Goal: Transaction & Acquisition: Purchase product/service

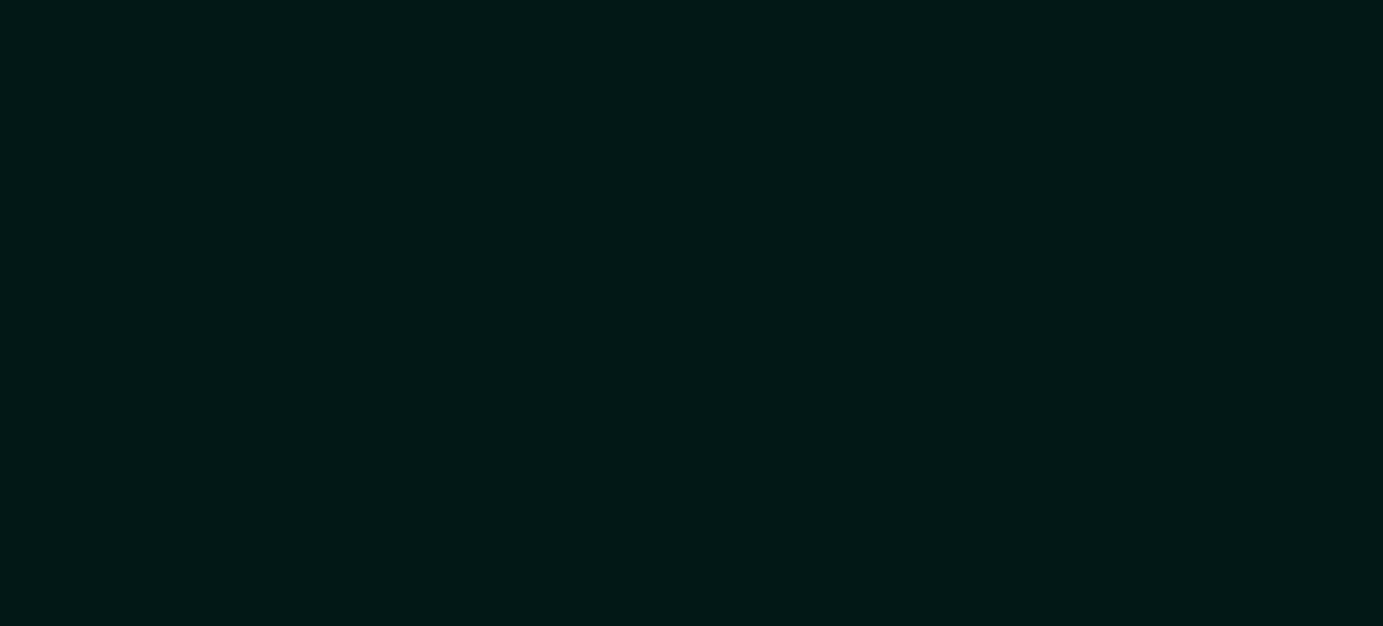
click at [266, 196] on div at bounding box center [691, 313] width 1383 height 626
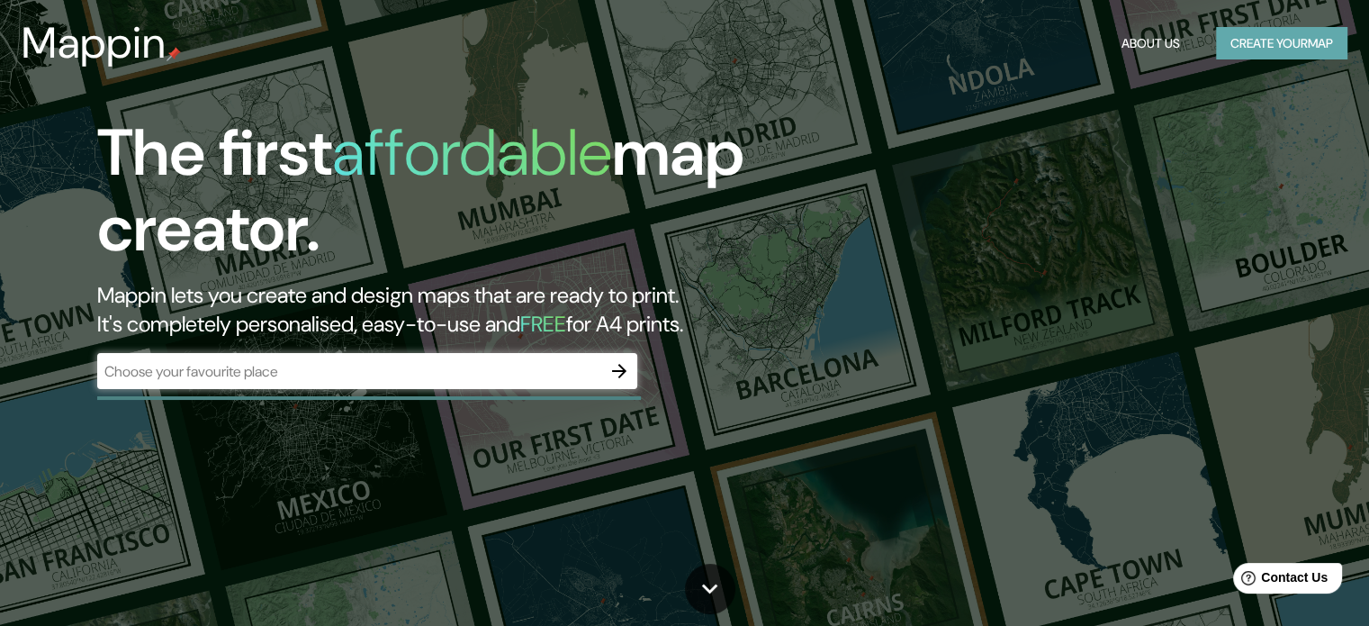
click at [1278, 55] on button "Create your map" at bounding box center [1281, 43] width 131 height 33
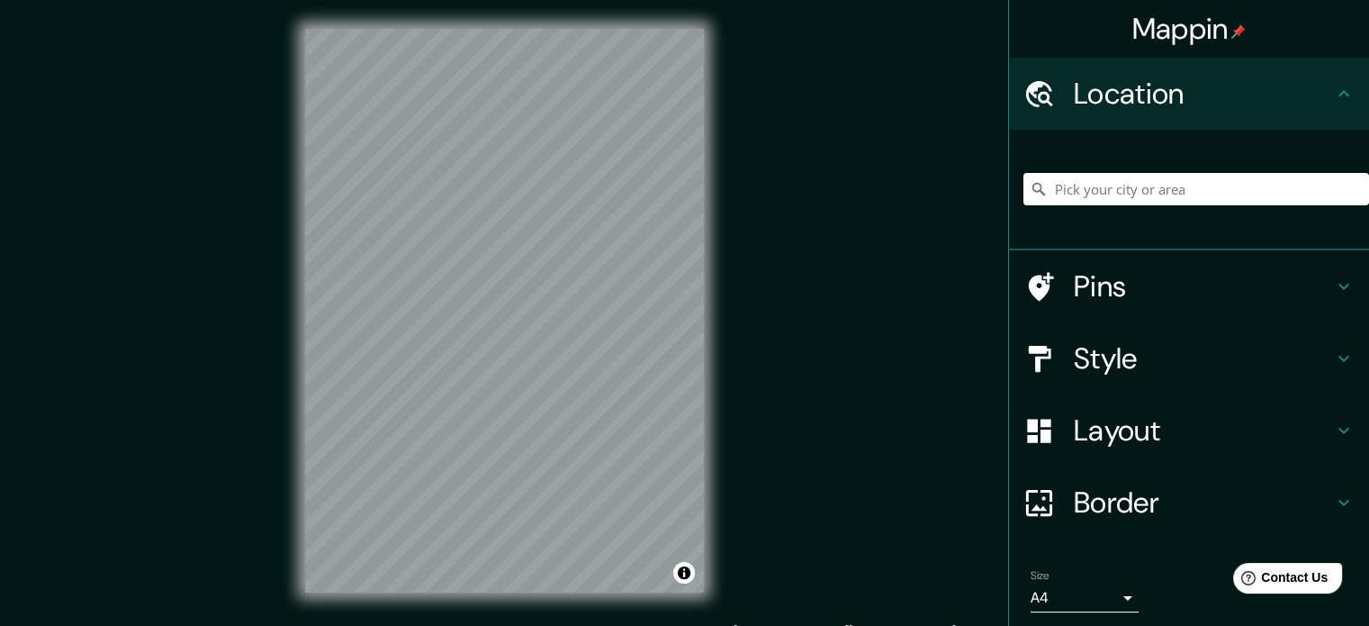
click at [1123, 194] on input "Pick your city or area" at bounding box center [1197, 189] width 346 height 32
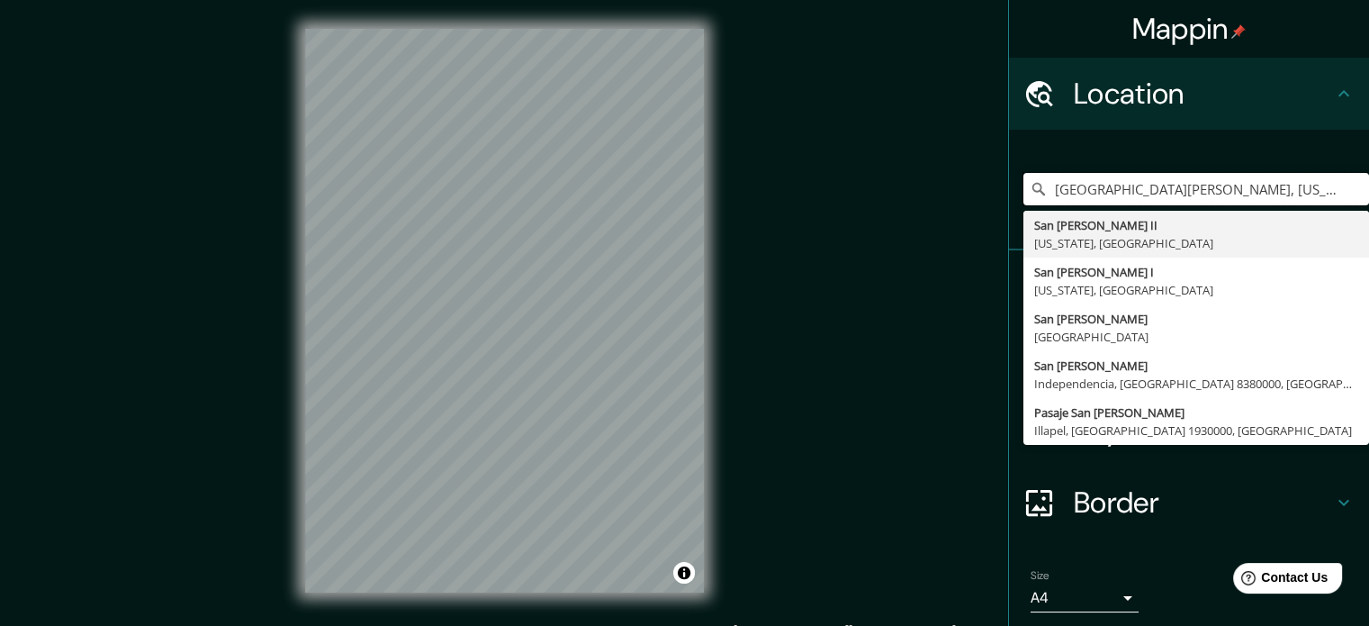
drag, startPoint x: 1282, startPoint y: 185, endPoint x: 988, endPoint y: 199, distance: 294.7
click at [988, 199] on div "Mappin Location [GEOGRAPHIC_DATA][PERSON_NAME], [US_STATE], [GEOGRAPHIC_DATA] […" at bounding box center [684, 325] width 1369 height 650
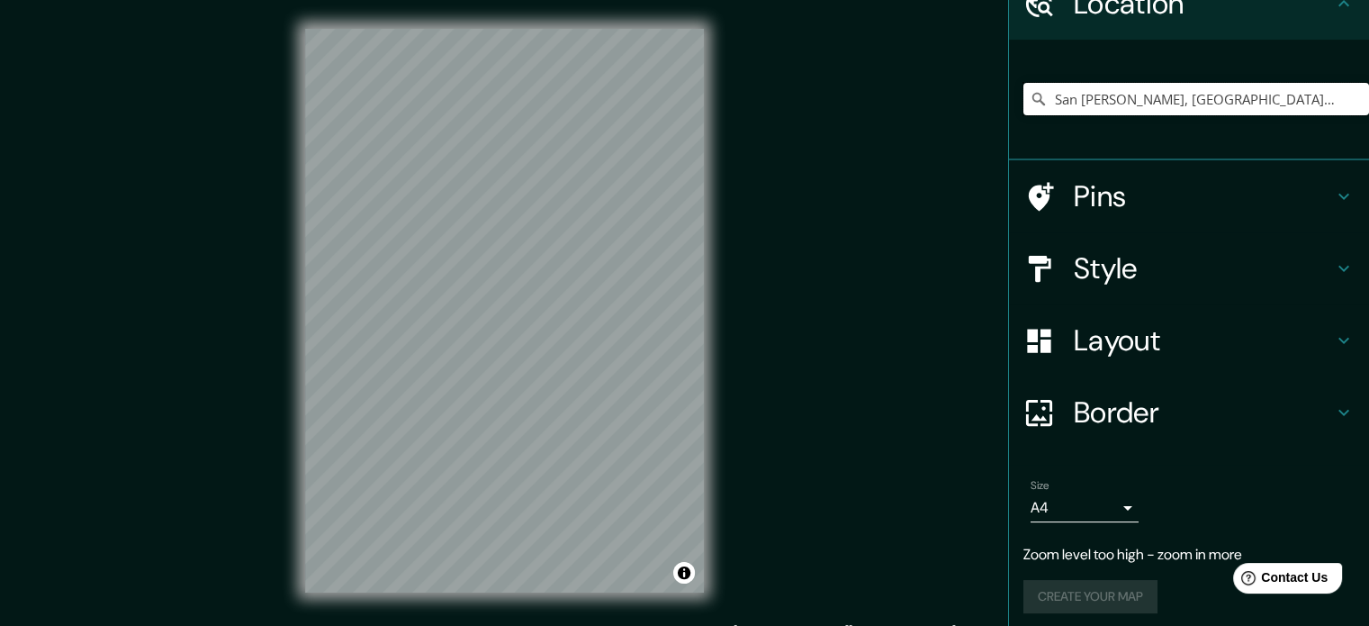
scroll to position [61, 0]
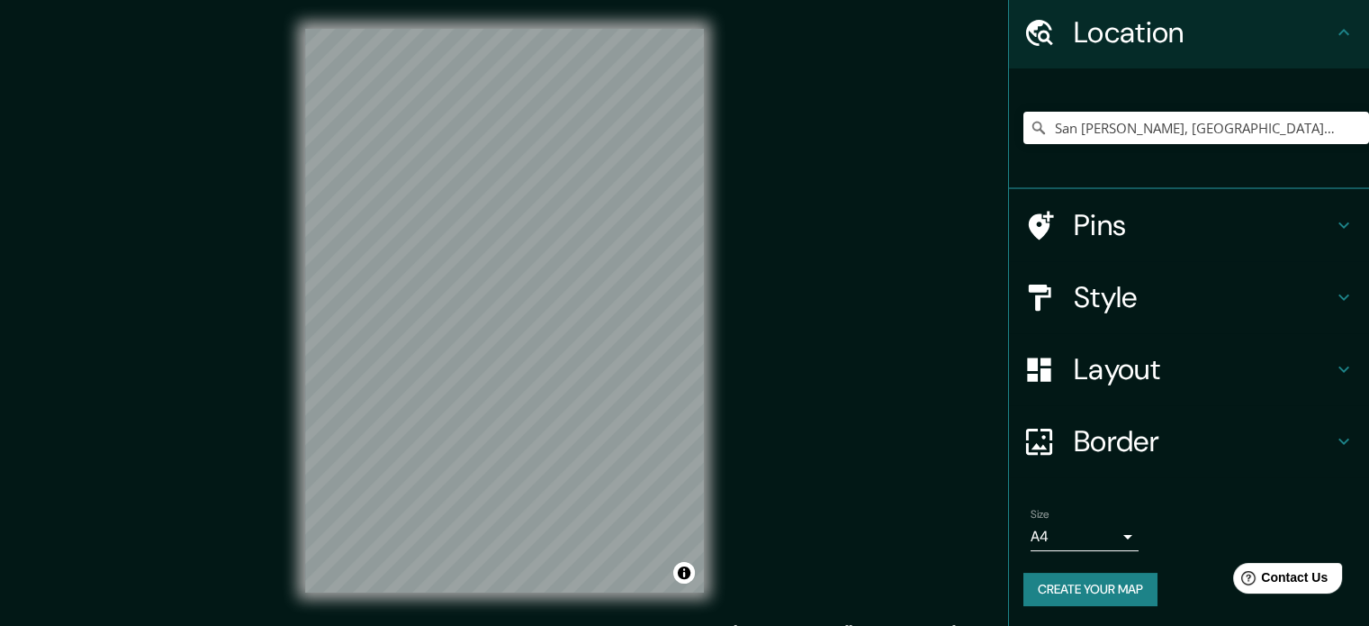
click at [1116, 290] on h4 "Style" at bounding box center [1203, 297] width 259 height 36
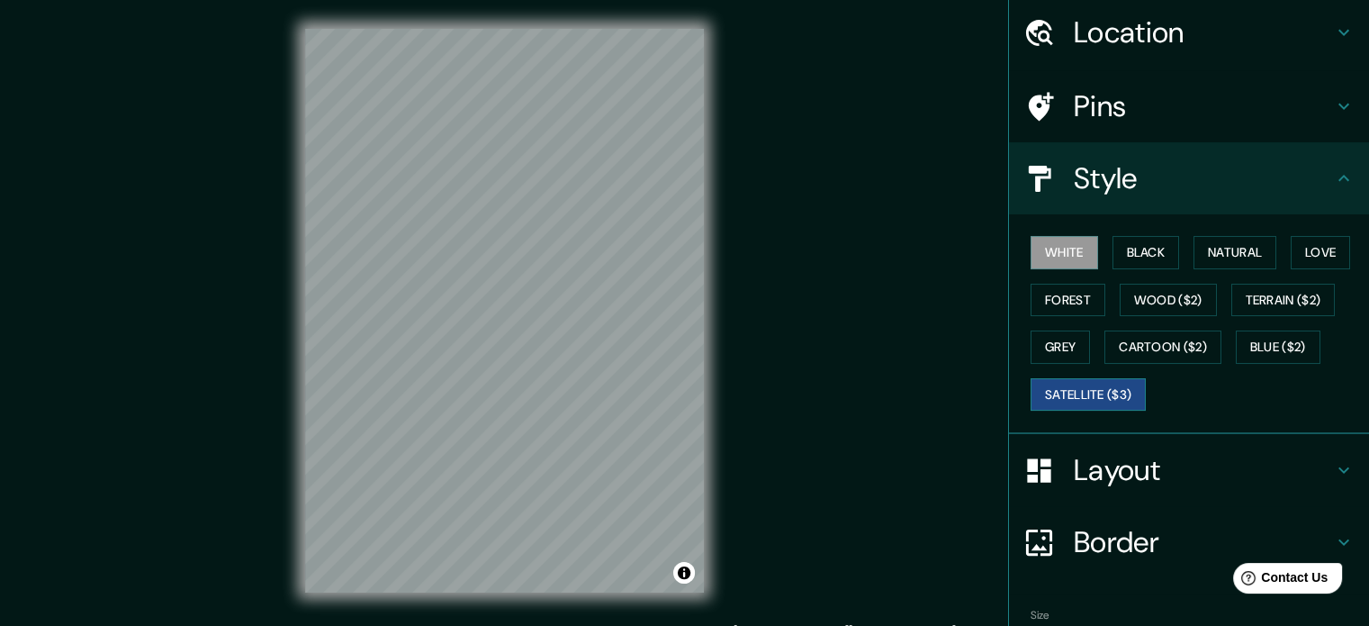
click at [1073, 392] on button "Satellite ($3)" at bounding box center [1088, 394] width 115 height 33
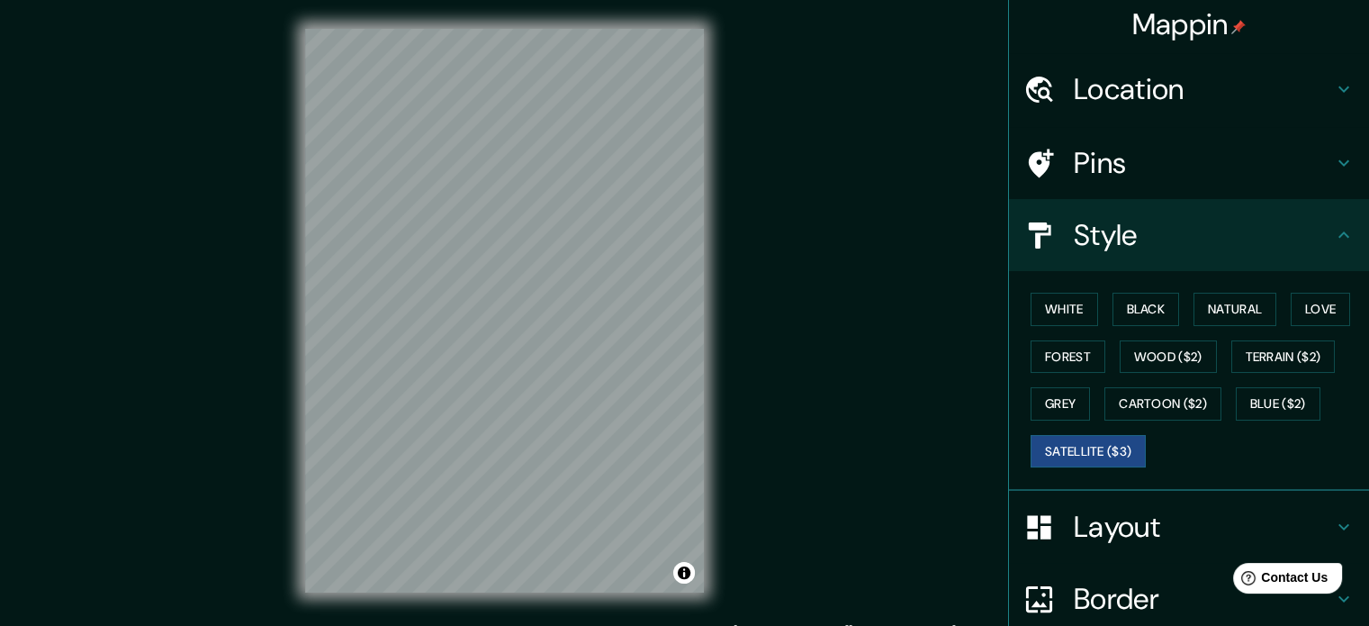
scroll to position [0, 0]
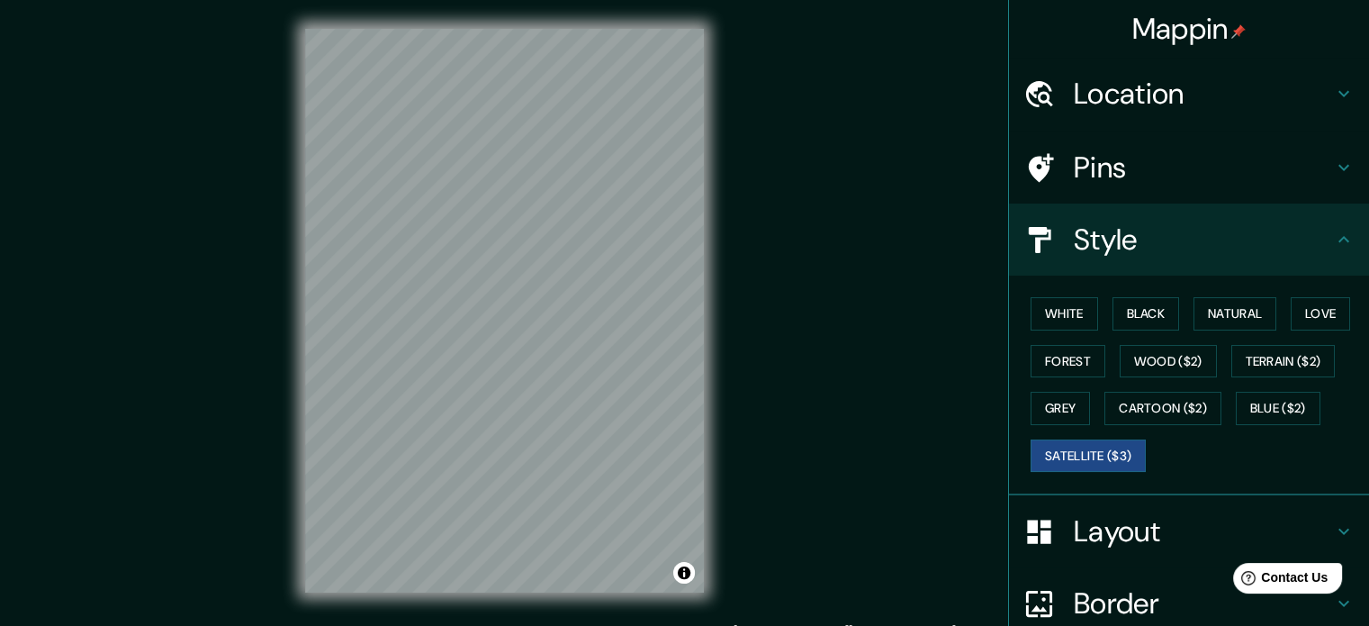
click at [1208, 93] on h4 "Location" at bounding box center [1203, 94] width 259 height 36
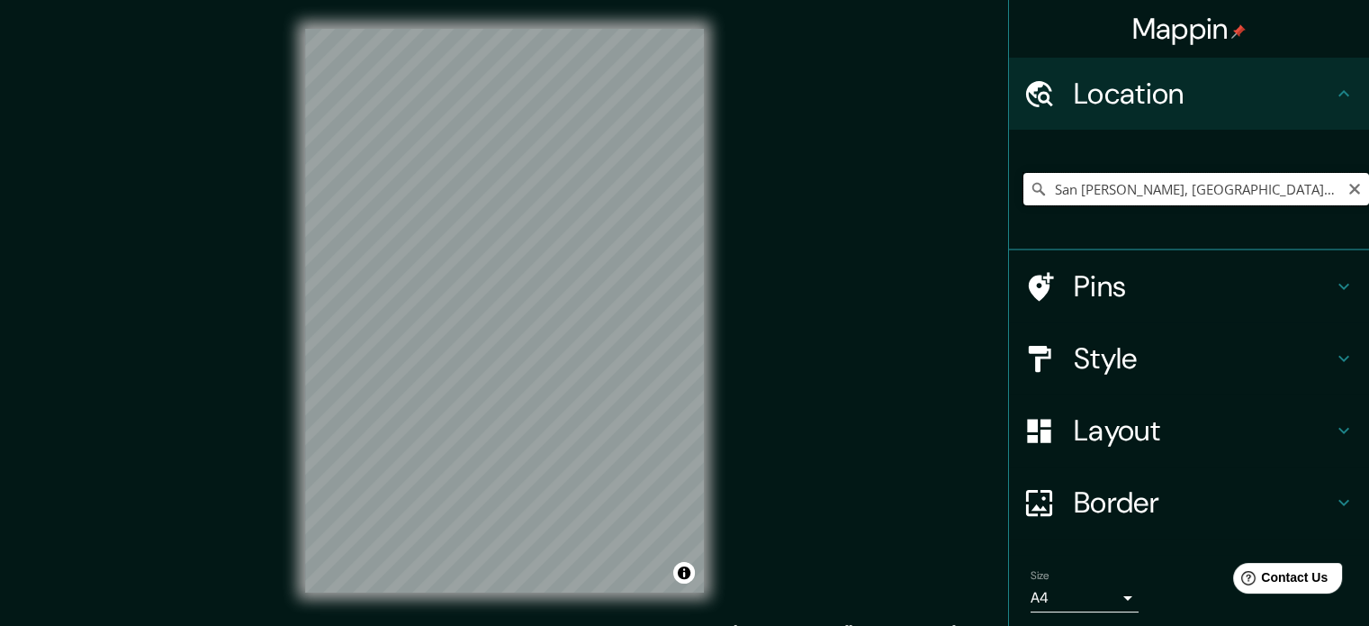
click at [1304, 192] on input "San [PERSON_NAME], [GEOGRAPHIC_DATA], [GEOGRAPHIC_DATA]" at bounding box center [1197, 189] width 346 height 32
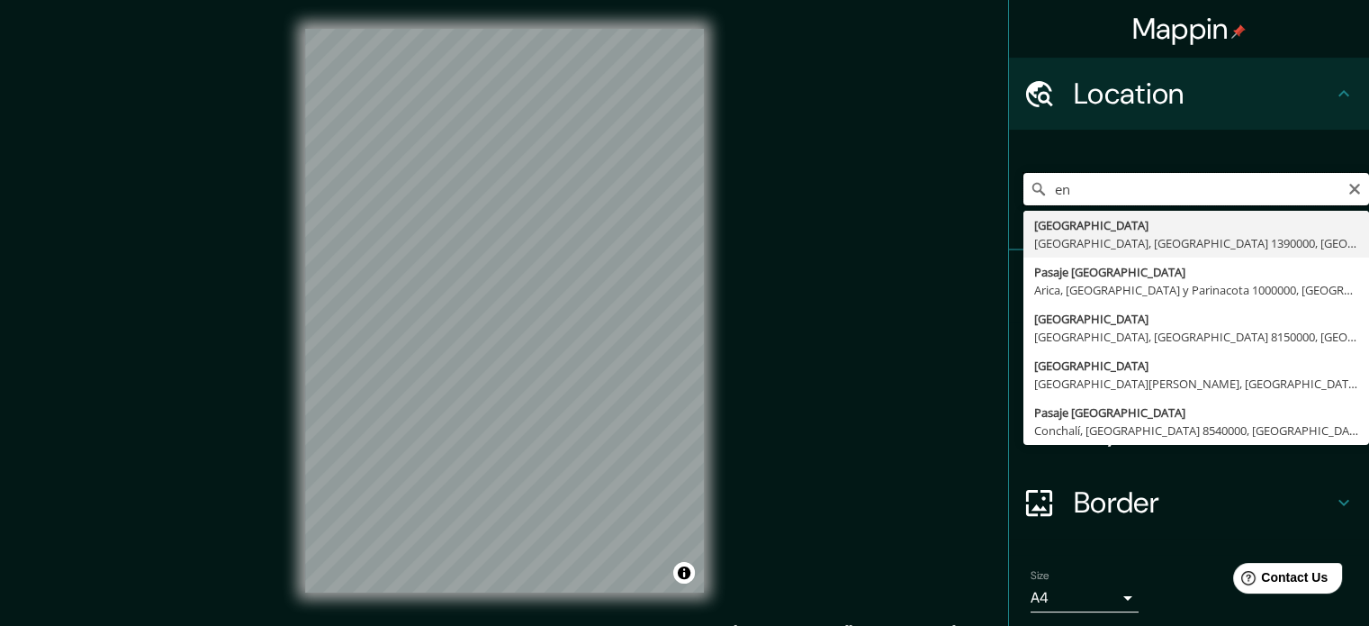
type input "e"
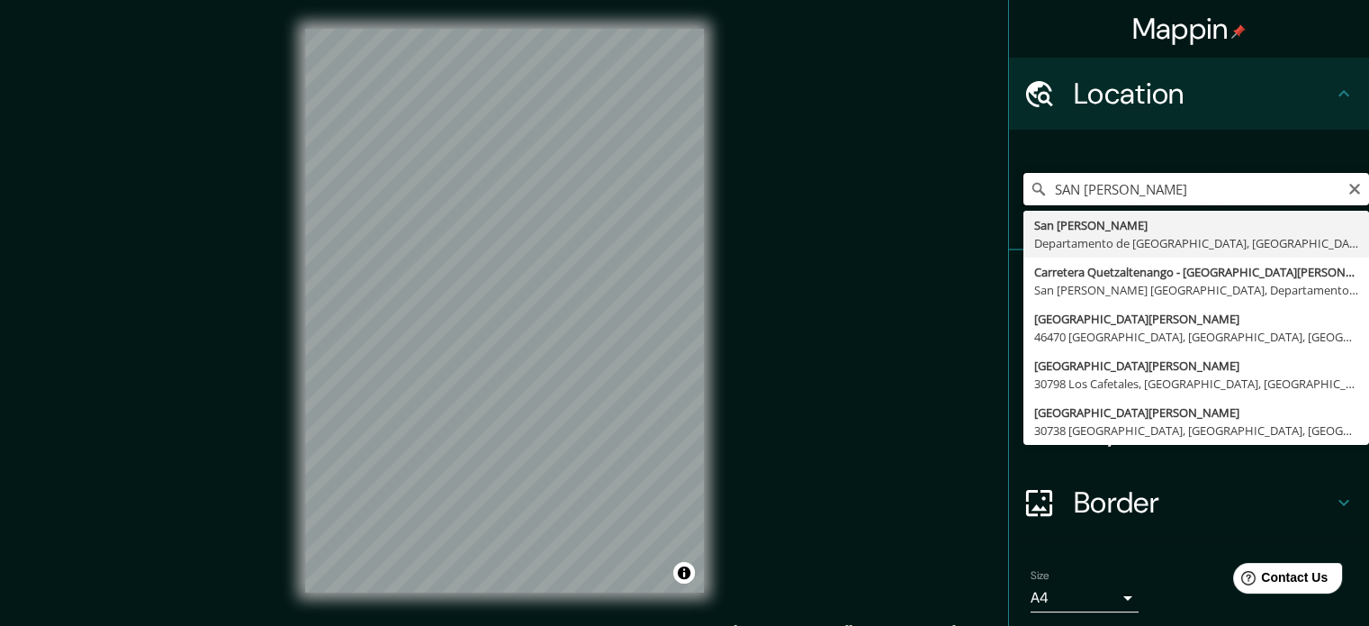
type input "San [PERSON_NAME], [GEOGRAPHIC_DATA], [GEOGRAPHIC_DATA]"
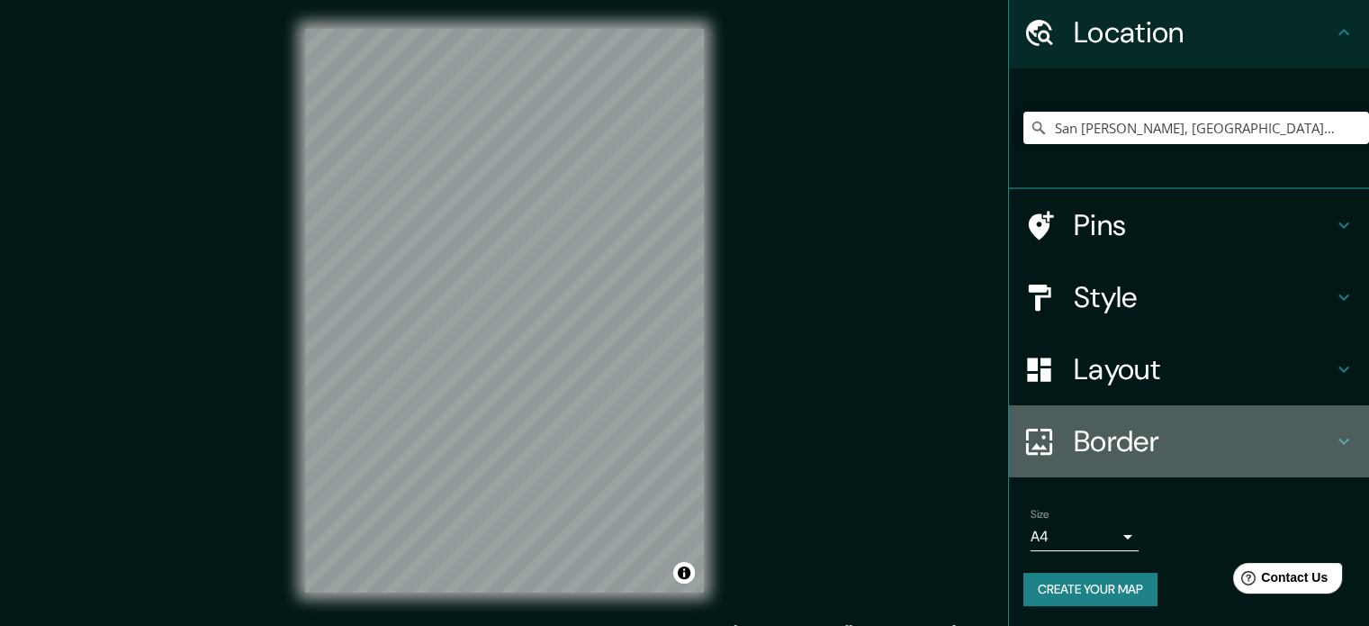
click at [1122, 447] on h4 "Border" at bounding box center [1203, 441] width 259 height 36
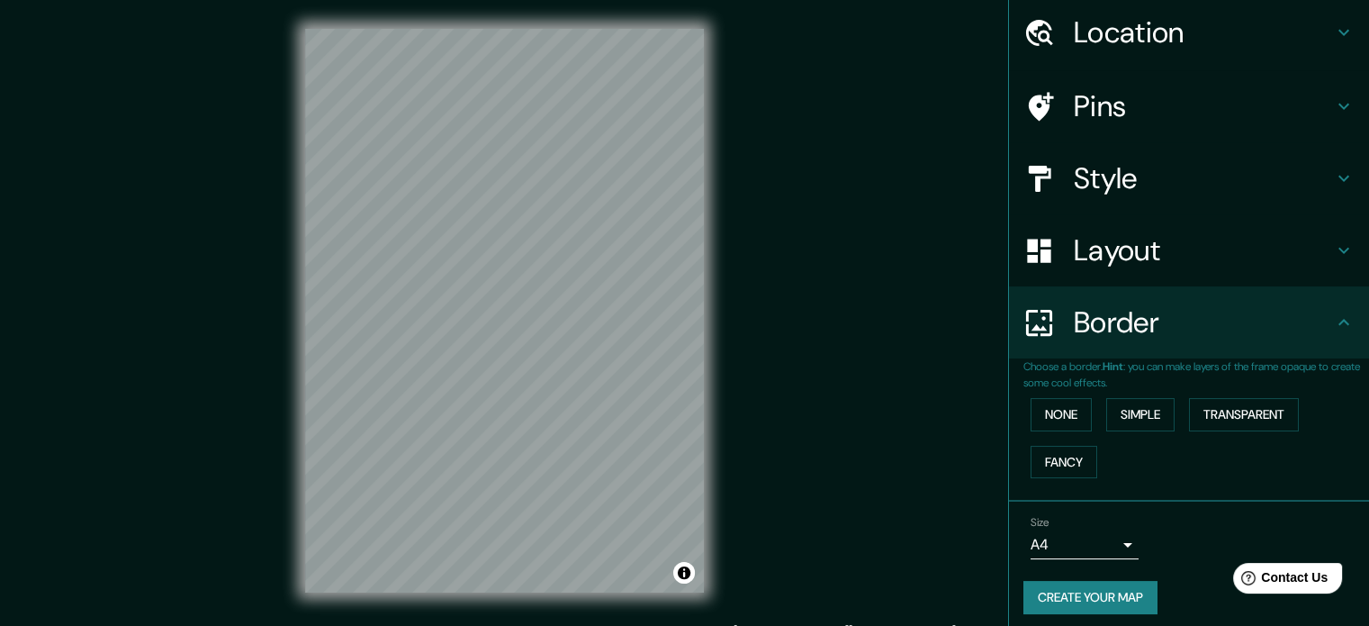
scroll to position [68, 0]
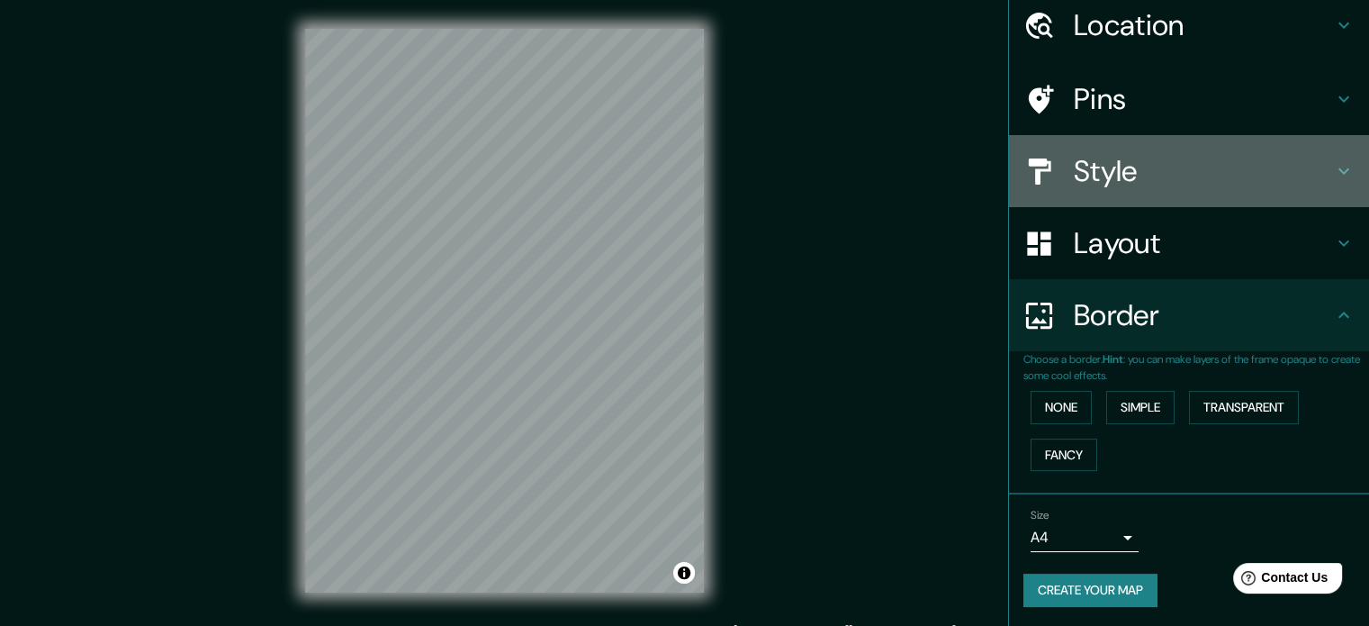
click at [1095, 176] on h4 "Style" at bounding box center [1203, 171] width 259 height 36
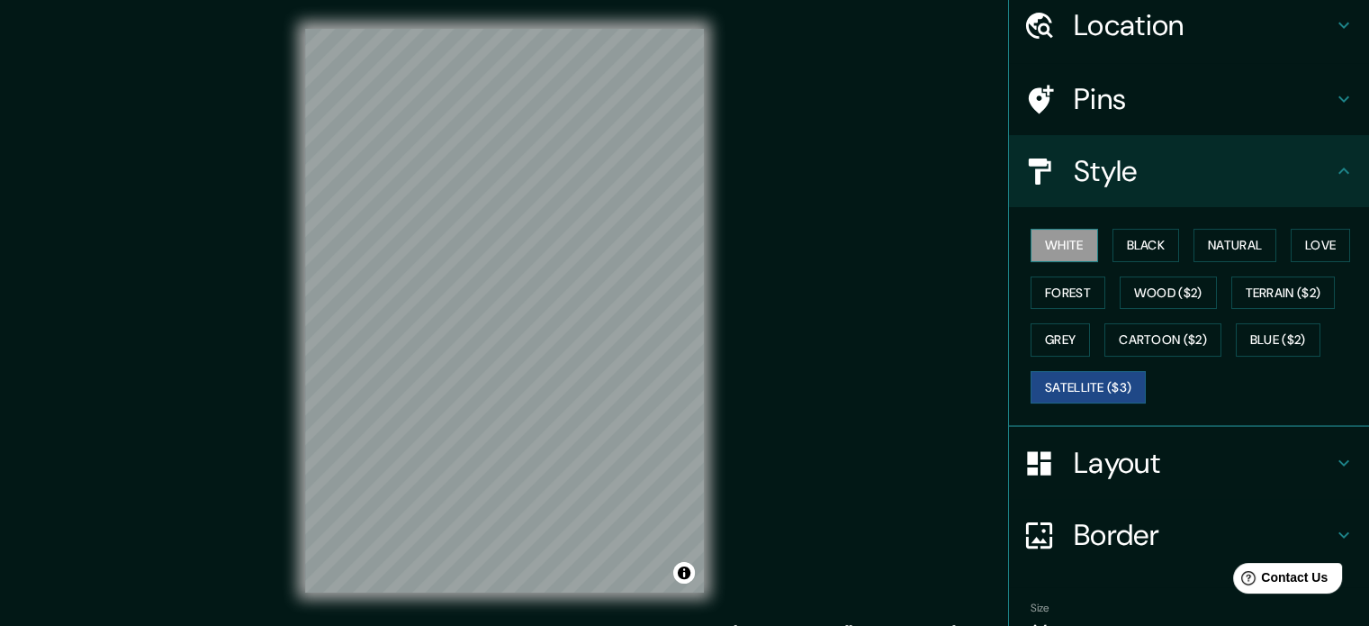
click at [1051, 240] on button "White" at bounding box center [1065, 245] width 68 height 33
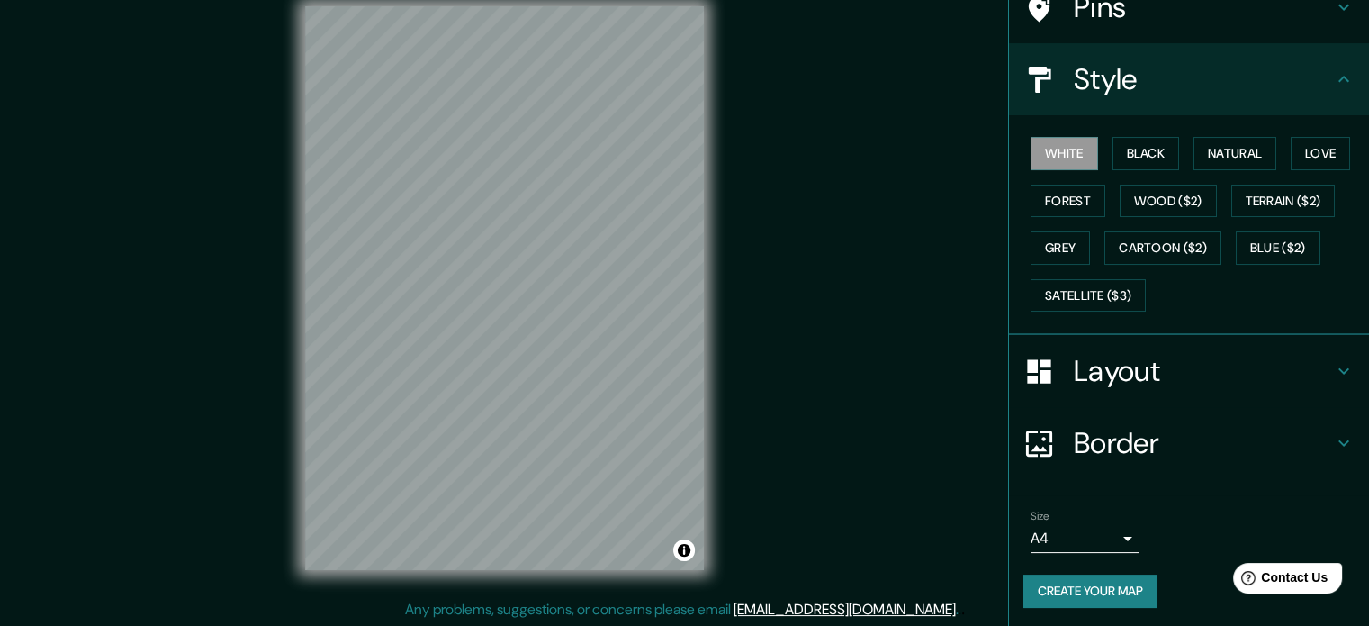
scroll to position [23, 0]
click at [1077, 576] on button "Create your map" at bounding box center [1091, 590] width 134 height 33
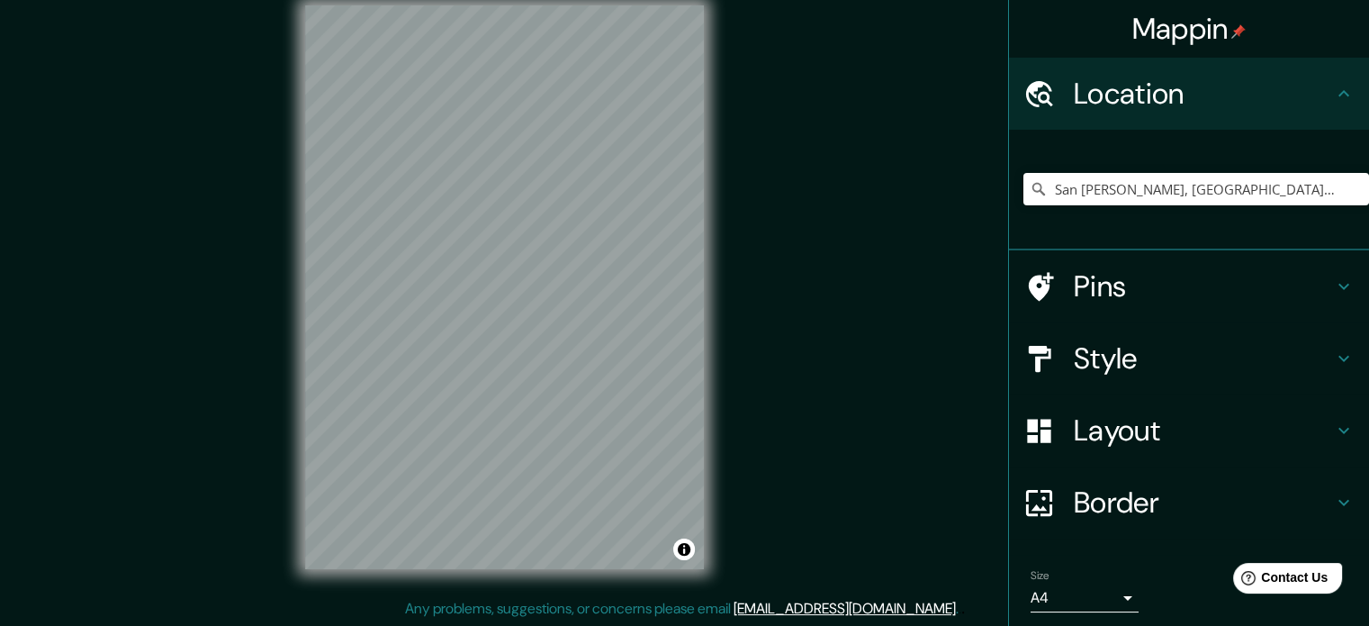
click at [1069, 377] on div "Style" at bounding box center [1189, 358] width 360 height 72
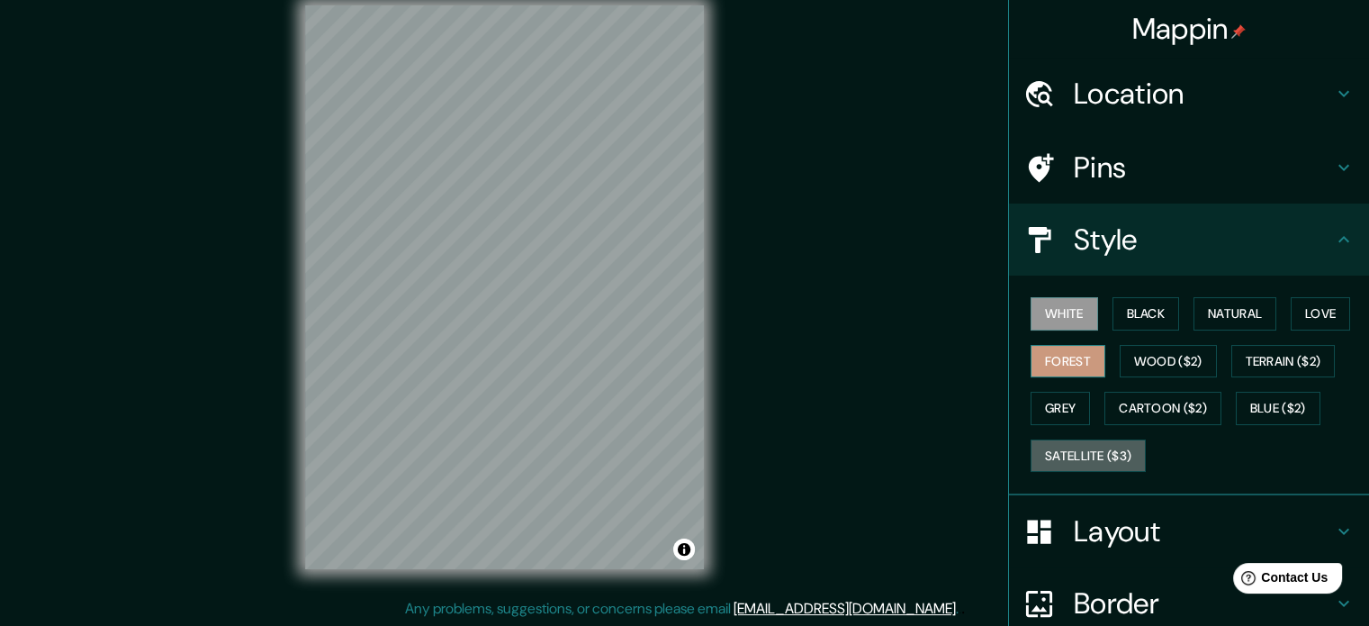
drag, startPoint x: 1064, startPoint y: 454, endPoint x: 1039, endPoint y: 374, distance: 84.0
click at [1066, 455] on button "Satellite ($3)" at bounding box center [1088, 455] width 115 height 33
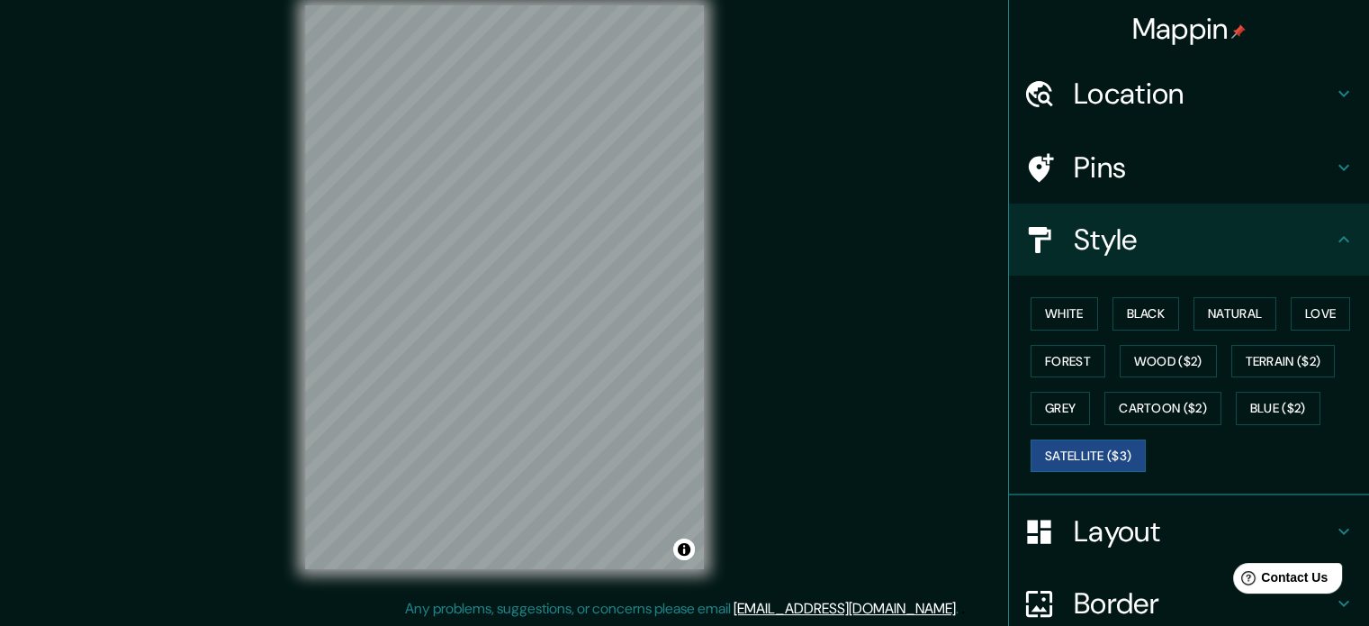
click at [1114, 106] on h4 "Location" at bounding box center [1203, 94] width 259 height 36
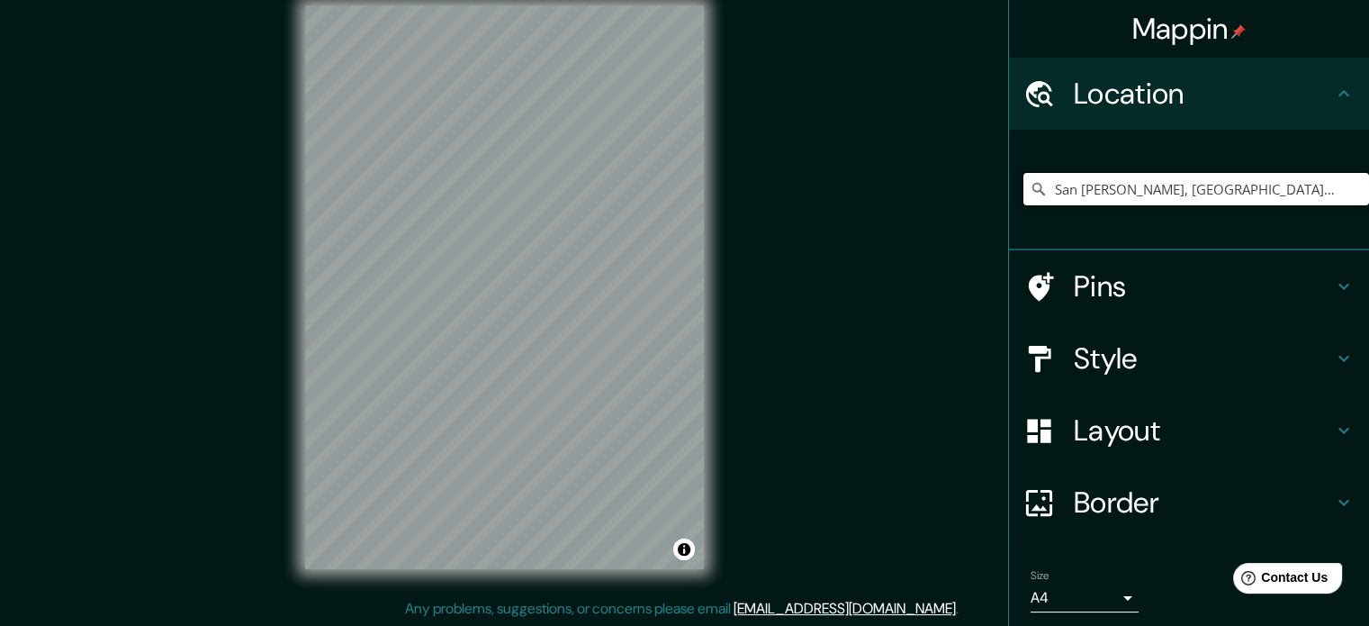
drag, startPoint x: 1253, startPoint y: 183, endPoint x: 1023, endPoint y: 258, distance: 242.5
click at [1023, 258] on ul "Location [GEOGRAPHIC_DATA][PERSON_NAME], [GEOGRAPHIC_DATA], [GEOGRAPHIC_DATA] P…" at bounding box center [1189, 373] width 360 height 631
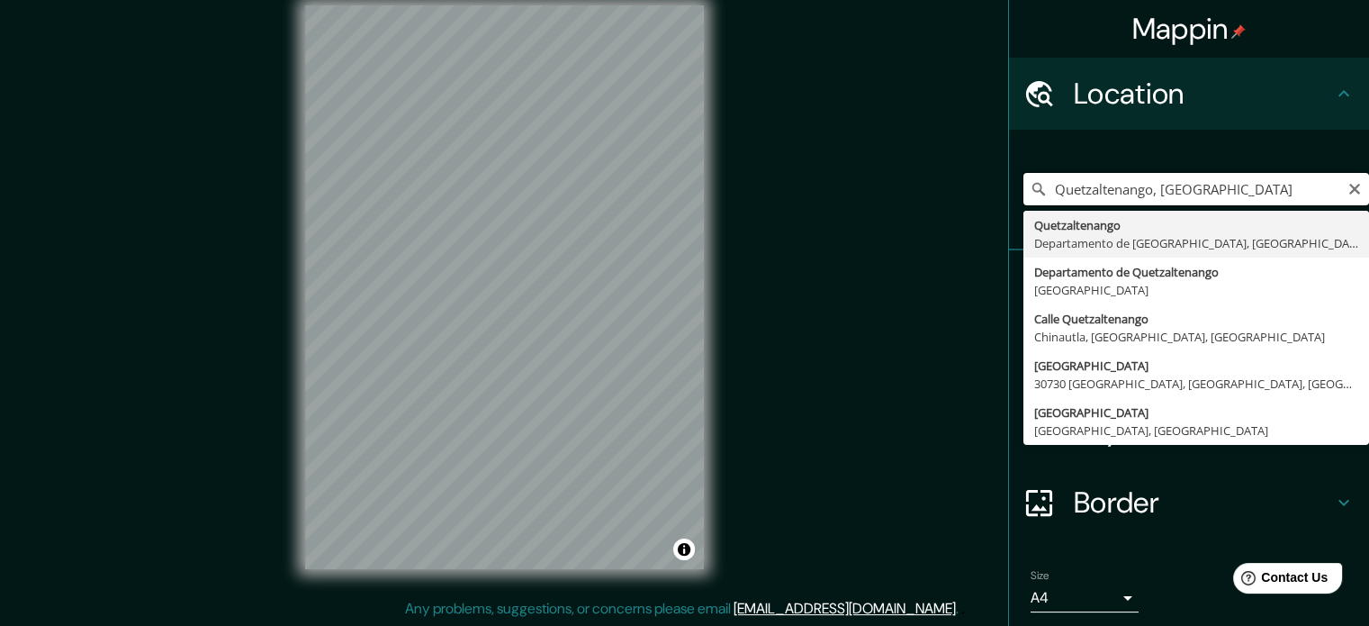
drag, startPoint x: 1231, startPoint y: 194, endPoint x: 959, endPoint y: 212, distance: 273.3
click at [959, 212] on div "Mappin Location [GEOGRAPHIC_DATA], [GEOGRAPHIC_DATA] [GEOGRAPHIC_DATA] [GEOGRAP…" at bounding box center [684, 302] width 1369 height 650
type input "[GEOGRAPHIC_DATA], [GEOGRAPHIC_DATA], provincia [PERSON_NAME][GEOGRAPHIC_DATA],…"
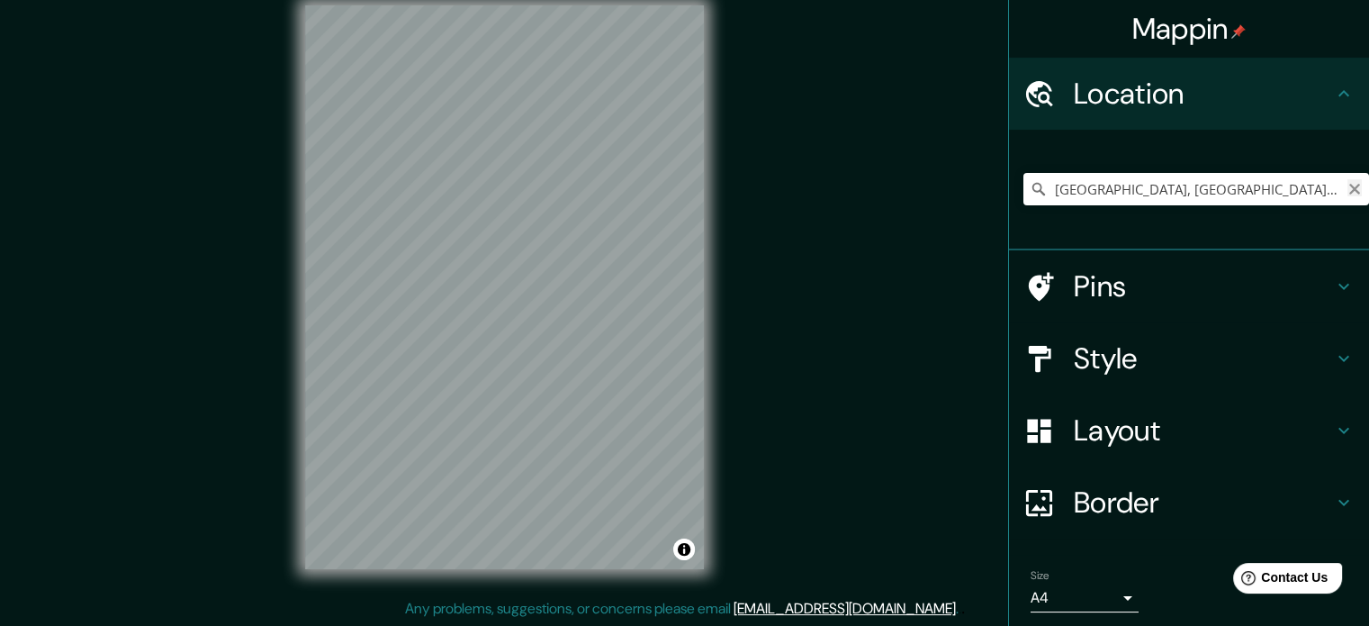
click at [1348, 194] on icon "Clear" at bounding box center [1355, 189] width 14 height 14
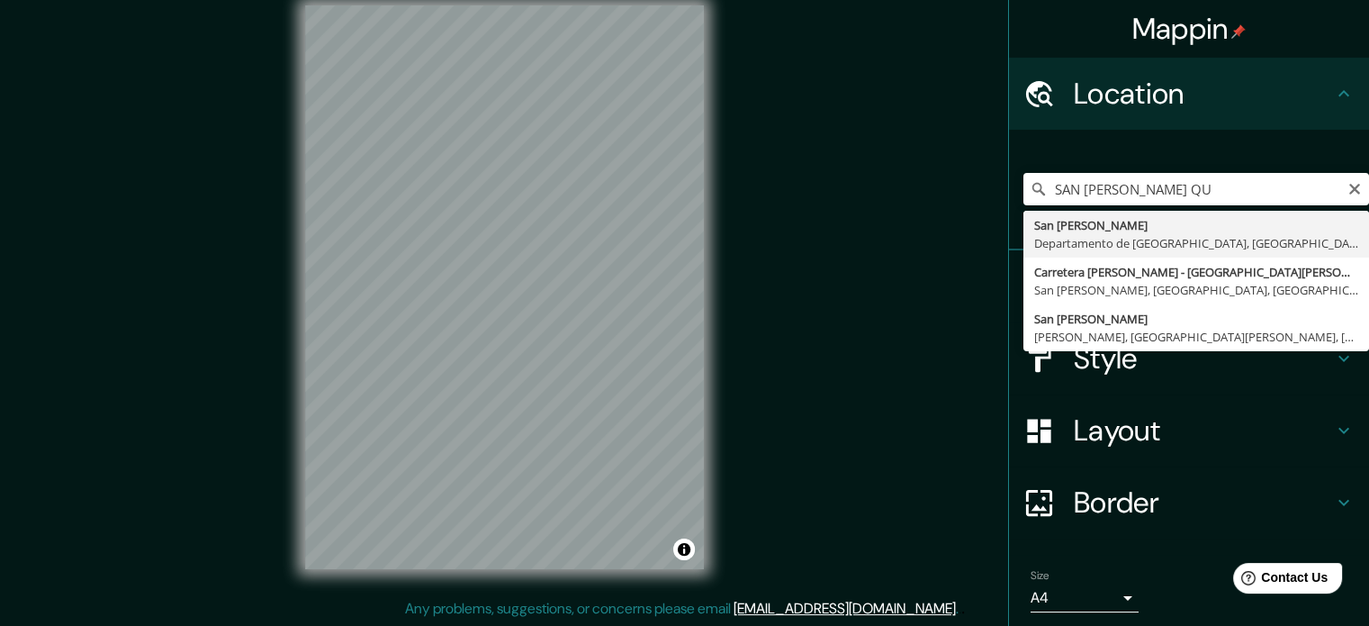
type input "San [PERSON_NAME], [GEOGRAPHIC_DATA], [GEOGRAPHIC_DATA]"
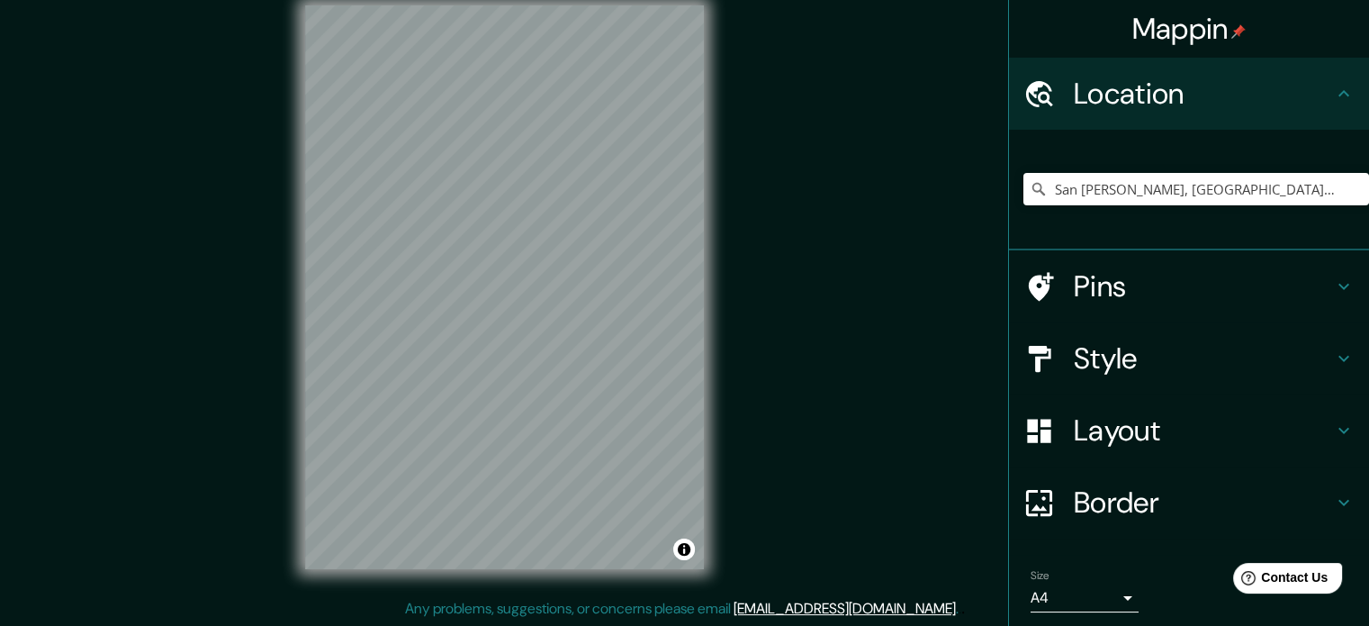
click at [1109, 372] on h4 "Style" at bounding box center [1203, 358] width 259 height 36
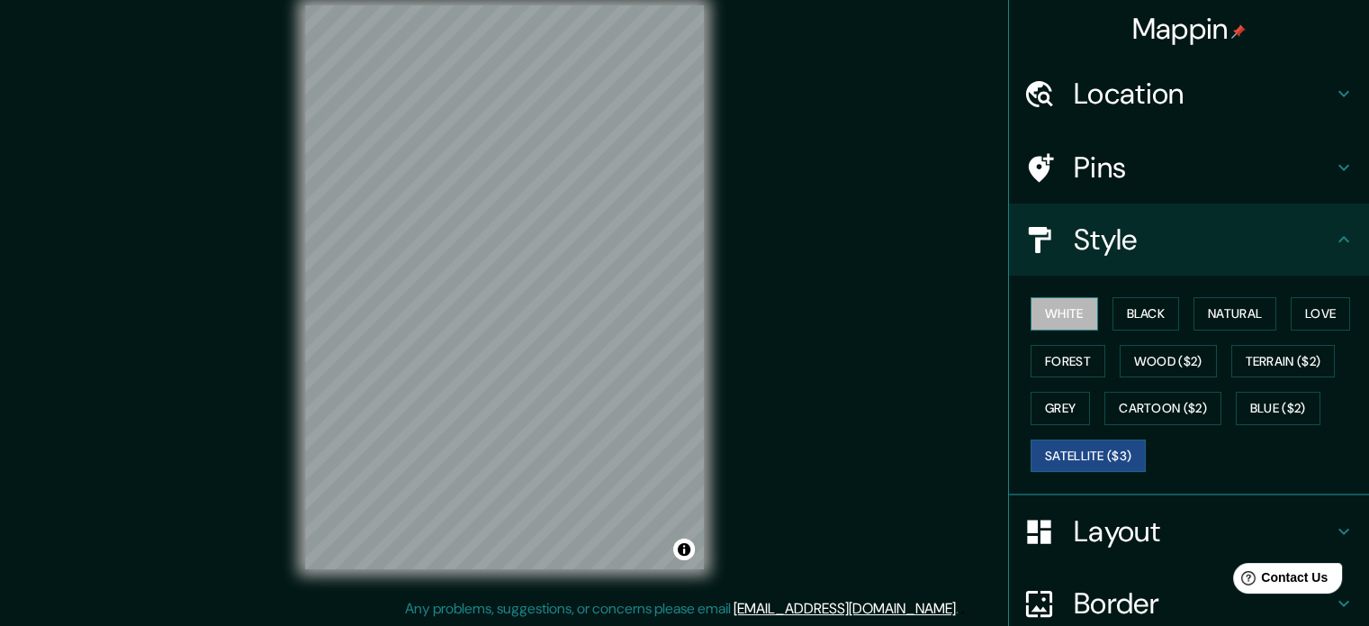
click at [1064, 322] on button "White" at bounding box center [1065, 313] width 68 height 33
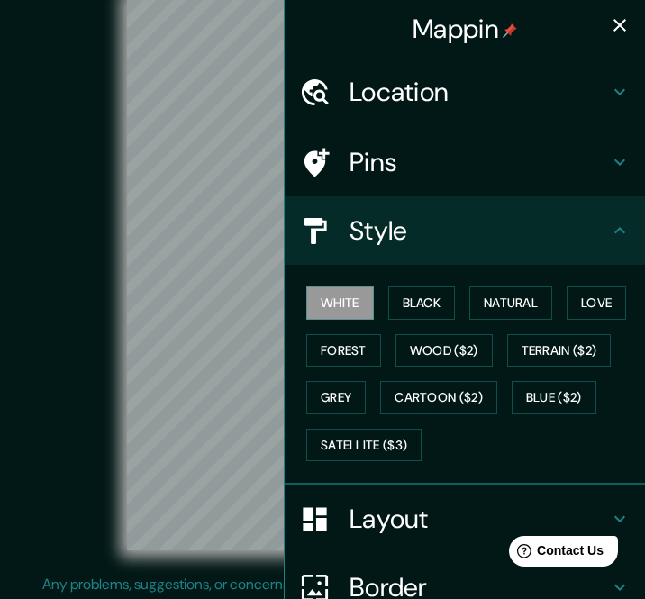
click at [609, 26] on icon "button" at bounding box center [620, 25] width 22 height 22
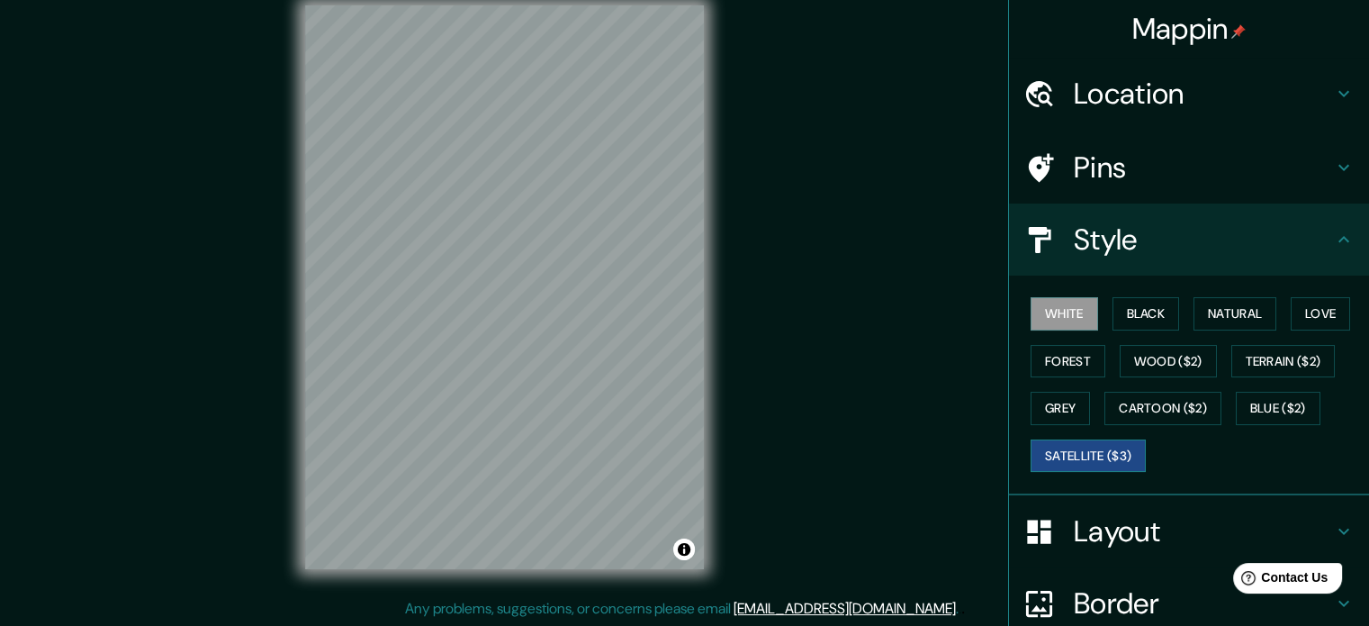
click at [1046, 451] on button "Satellite ($3)" at bounding box center [1088, 455] width 115 height 33
click at [1056, 311] on button "White" at bounding box center [1065, 313] width 68 height 33
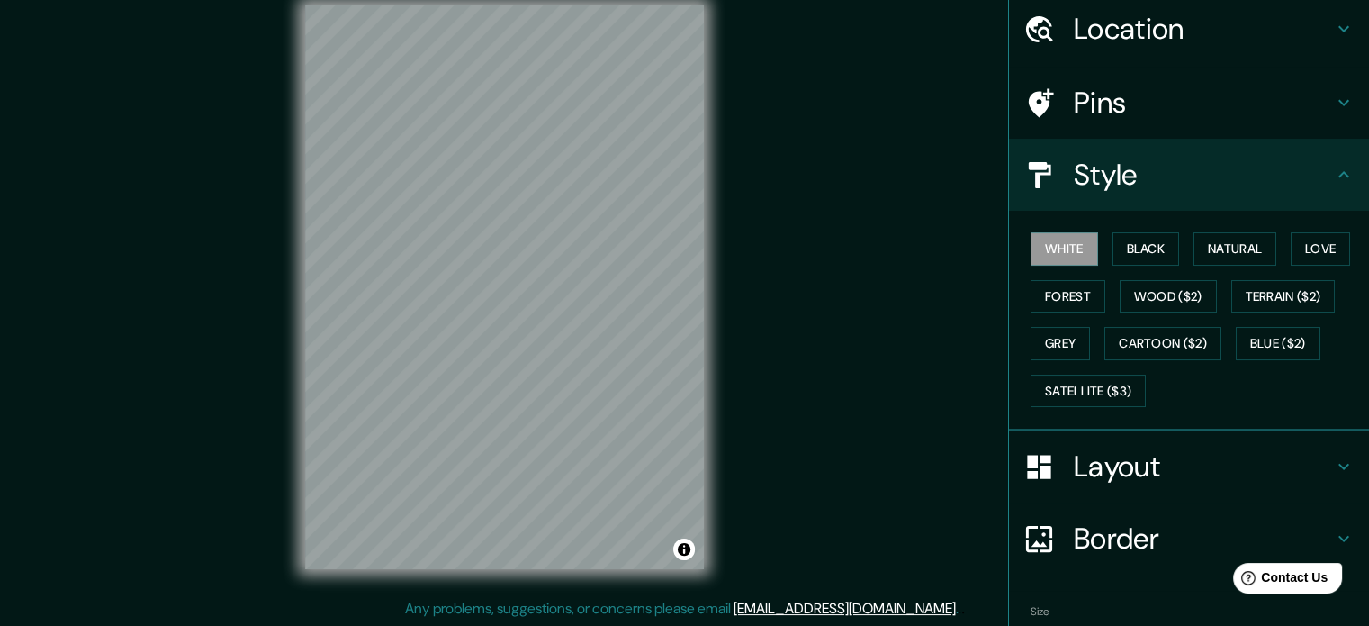
scroll to position [160, 0]
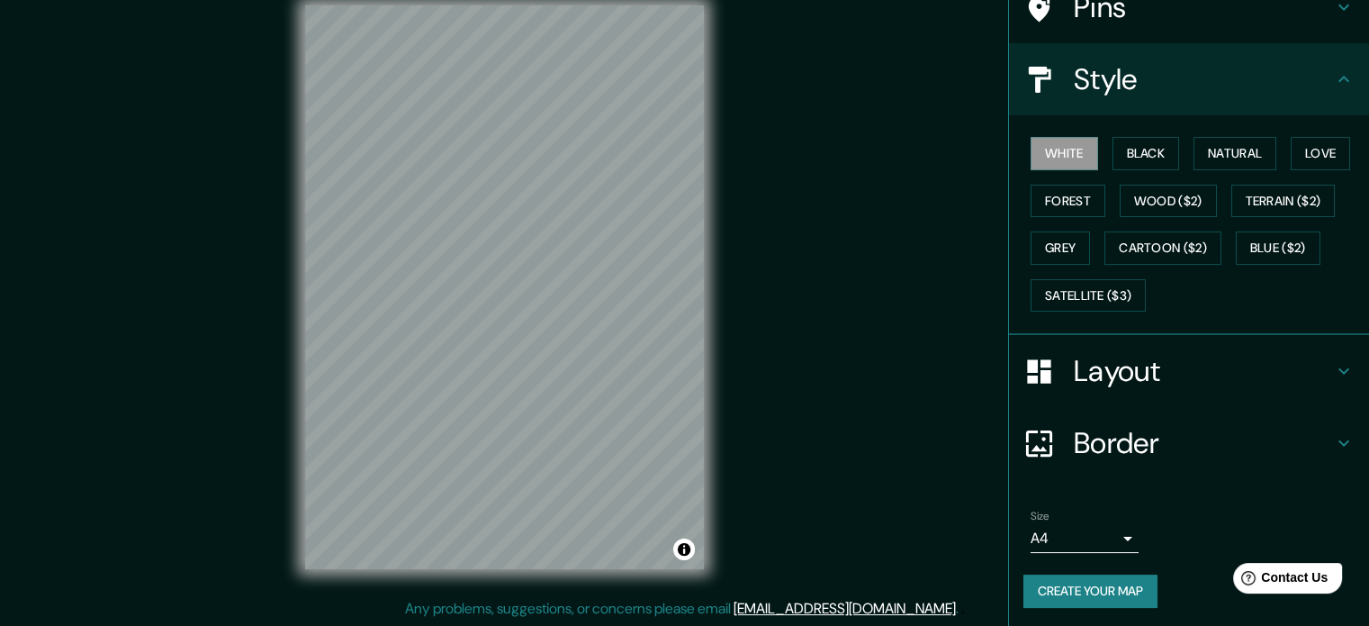
click at [1105, 588] on button "Create your map" at bounding box center [1091, 590] width 134 height 33
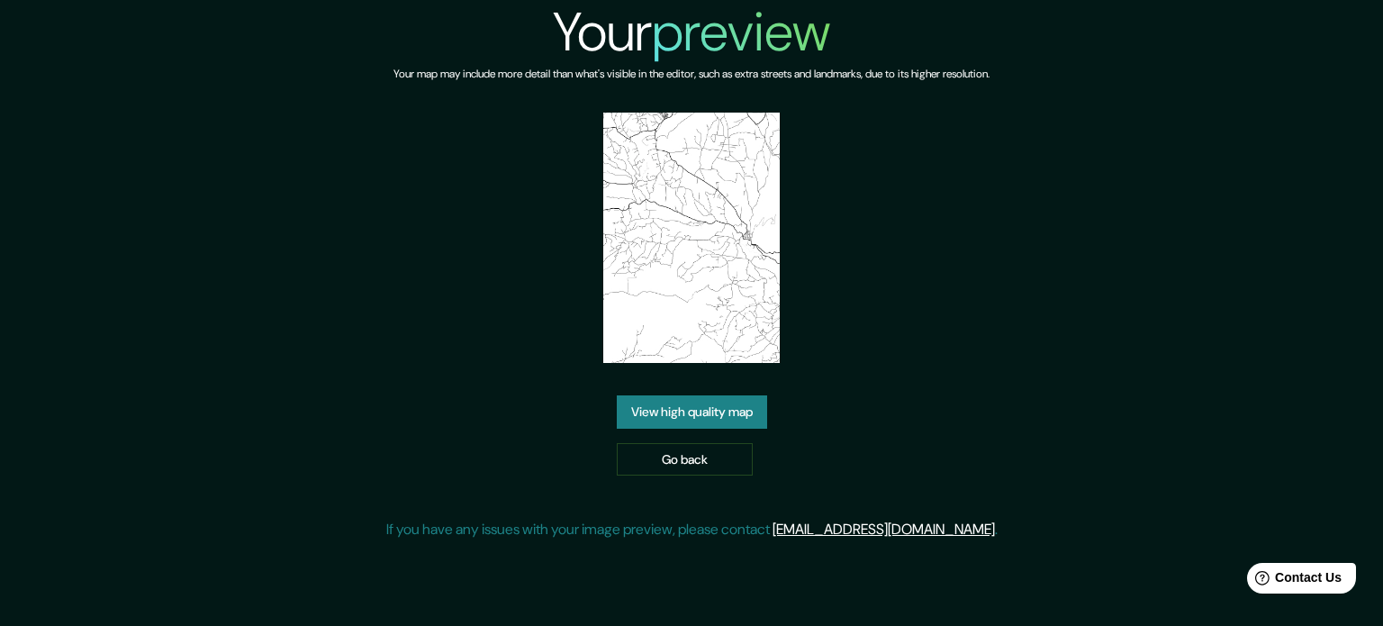
click at [667, 421] on link "View high quality map" at bounding box center [692, 411] width 150 height 33
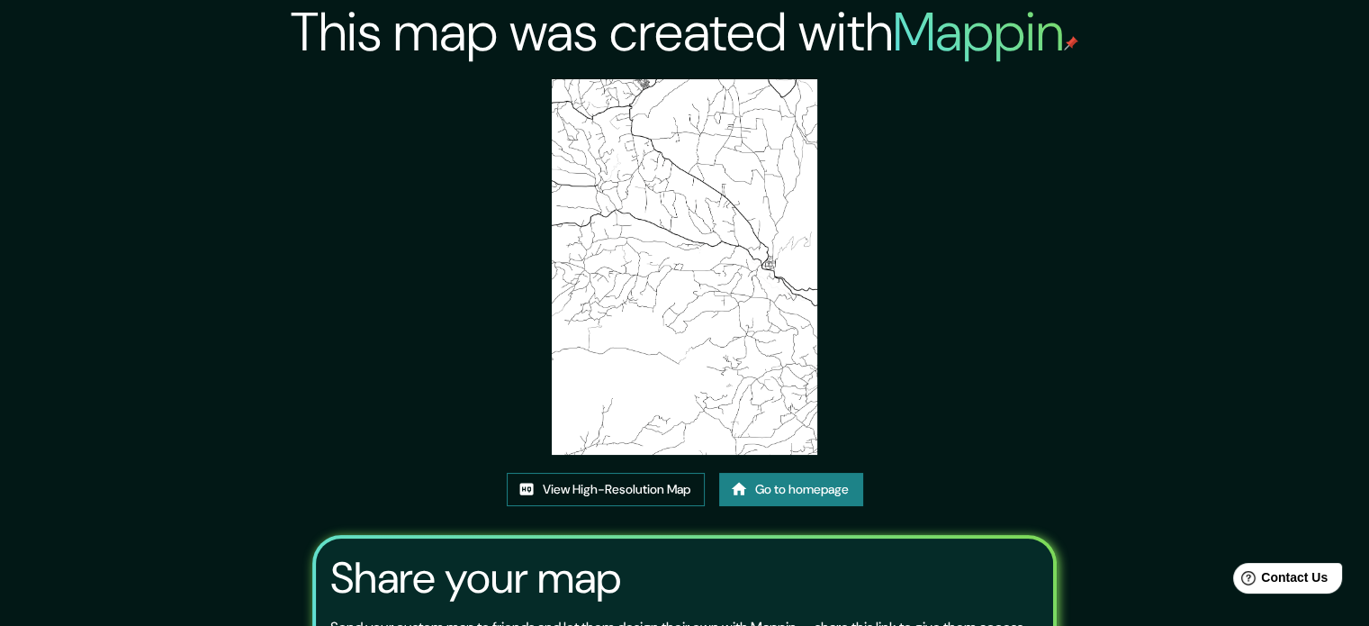
click at [594, 496] on link "View High-Resolution Map" at bounding box center [606, 489] width 198 height 33
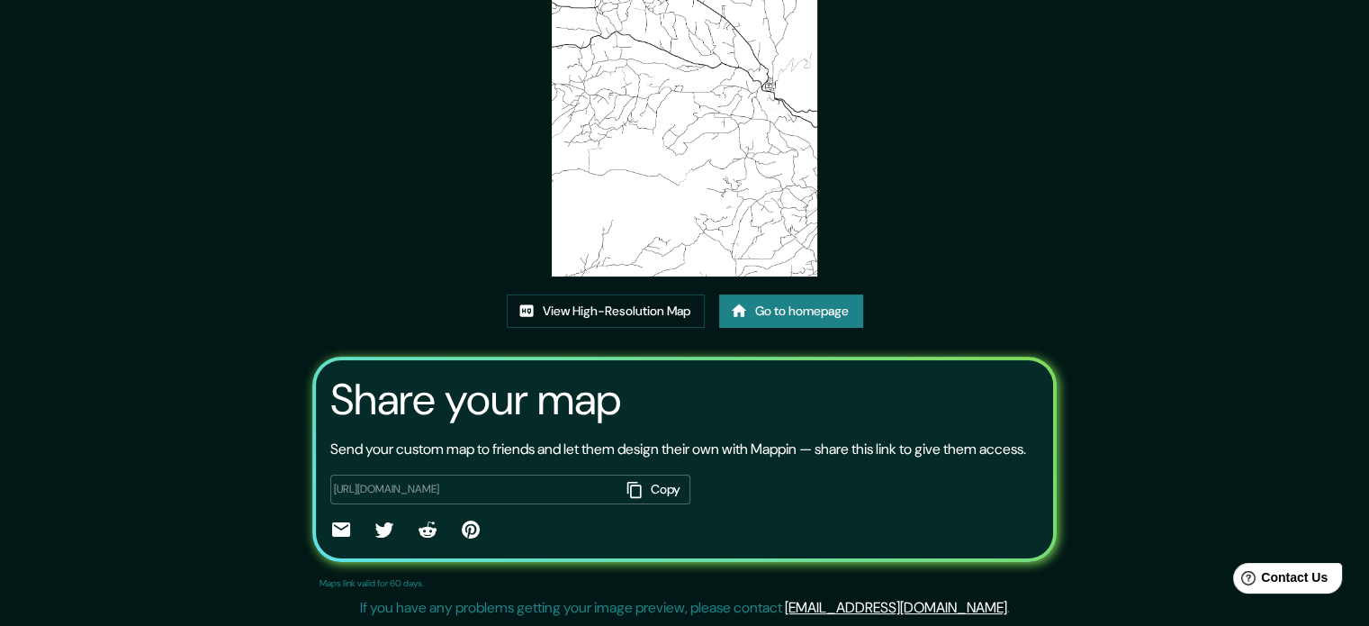
scroll to position [199, 0]
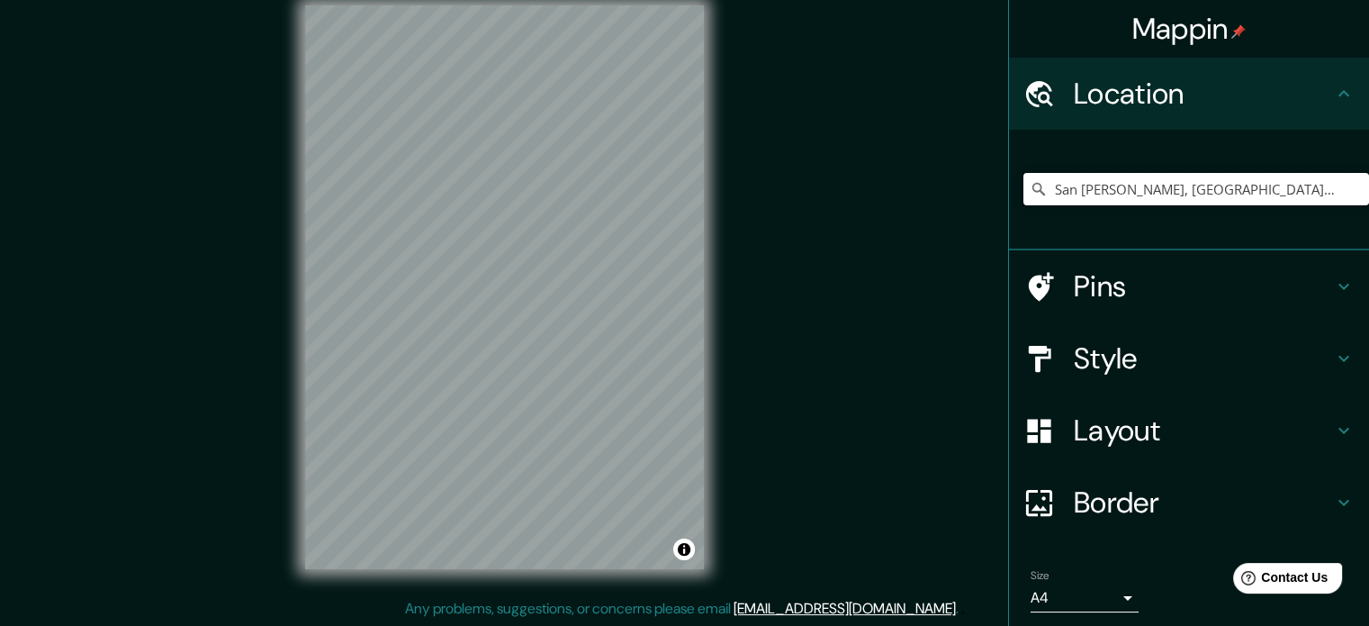
drag, startPoint x: 1201, startPoint y: 196, endPoint x: 955, endPoint y: 186, distance: 245.9
click at [955, 186] on div "Mappin Location San Carlos Sija, Departamento de Quetzaltenango, Guatemala Pins…" at bounding box center [684, 302] width 1369 height 650
click at [1092, 356] on h4 "Style" at bounding box center [1203, 358] width 259 height 36
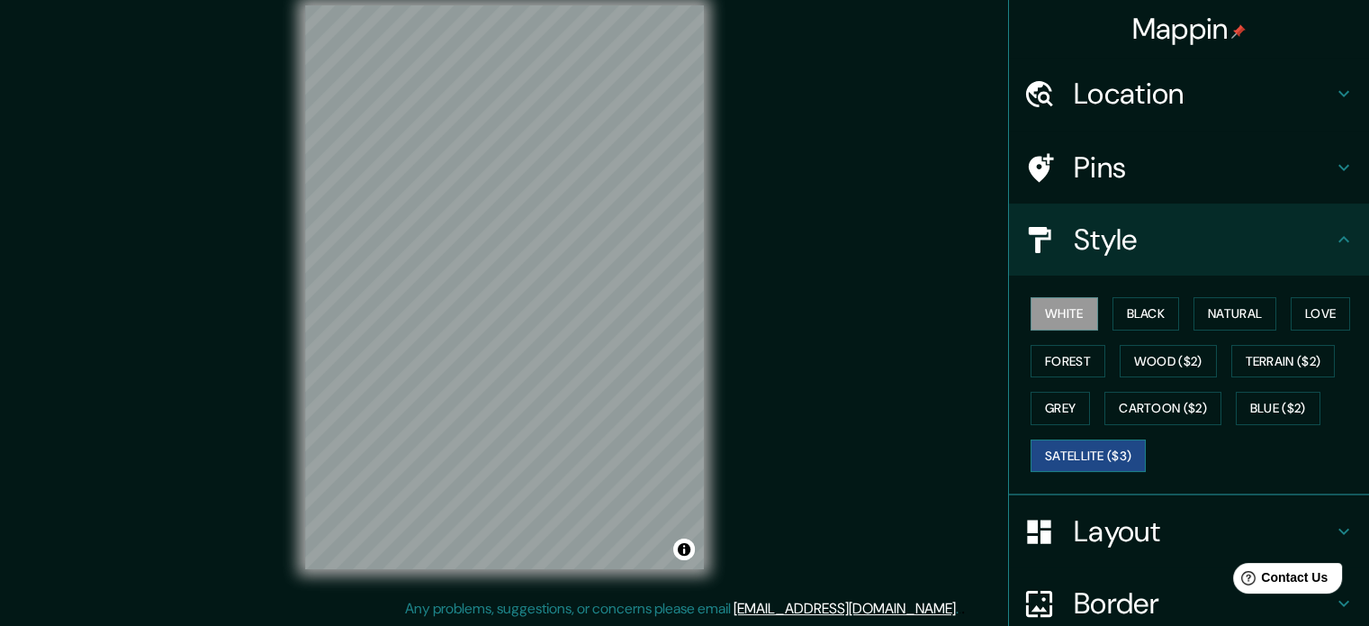
click at [1062, 467] on button "Satellite ($3)" at bounding box center [1088, 455] width 115 height 33
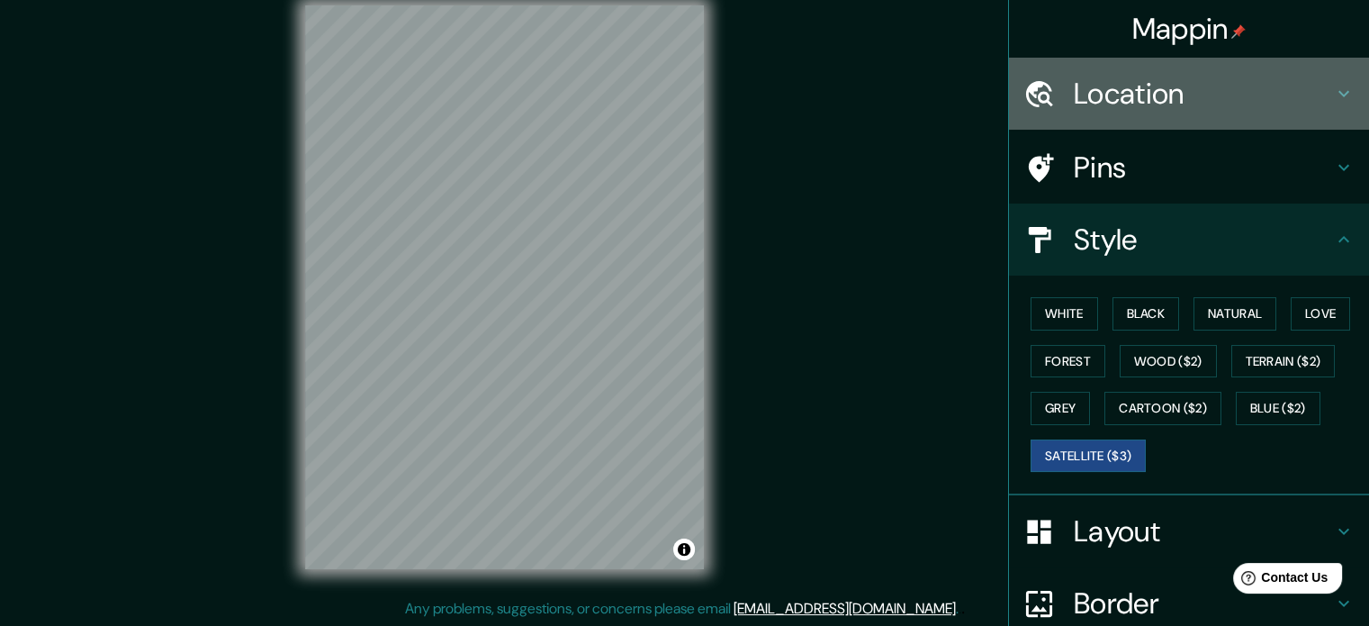
click at [1188, 93] on h4 "Location" at bounding box center [1203, 94] width 259 height 36
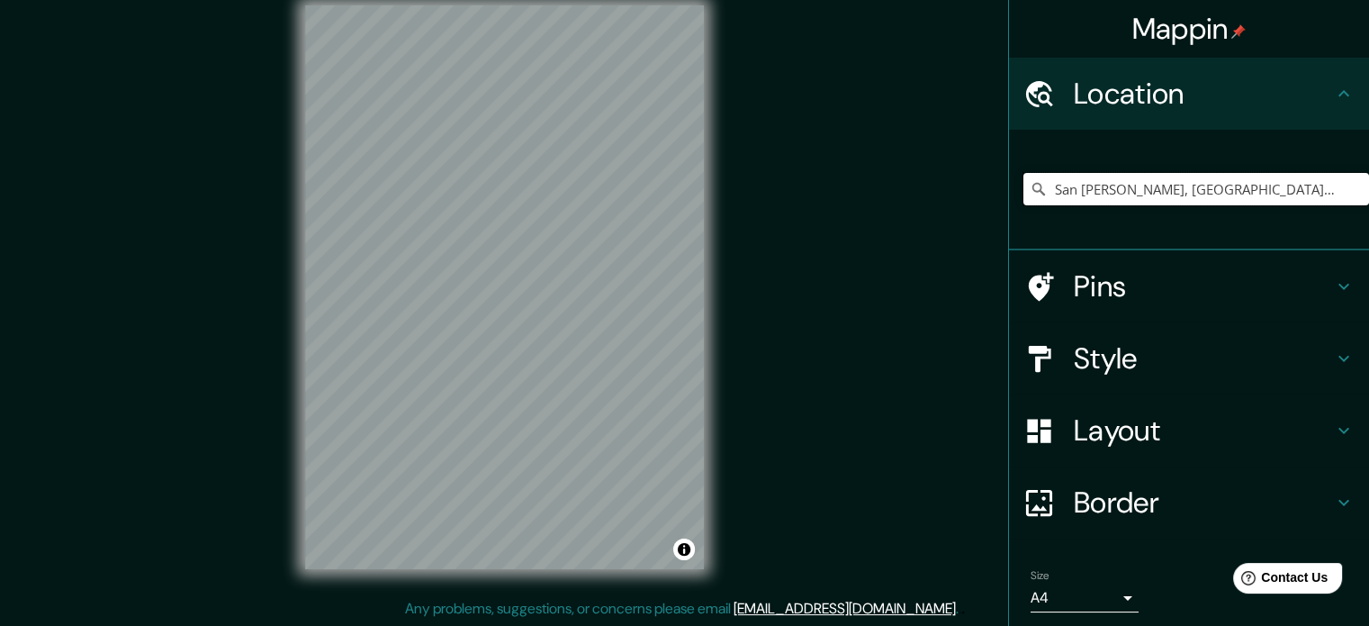
drag, startPoint x: 1291, startPoint y: 191, endPoint x: 926, endPoint y: 205, distance: 364.9
click at [926, 205] on div "Mappin Location San Carlos Sija, Departamento de Quetzaltenango, Guatemala Pins…" at bounding box center [684, 302] width 1369 height 650
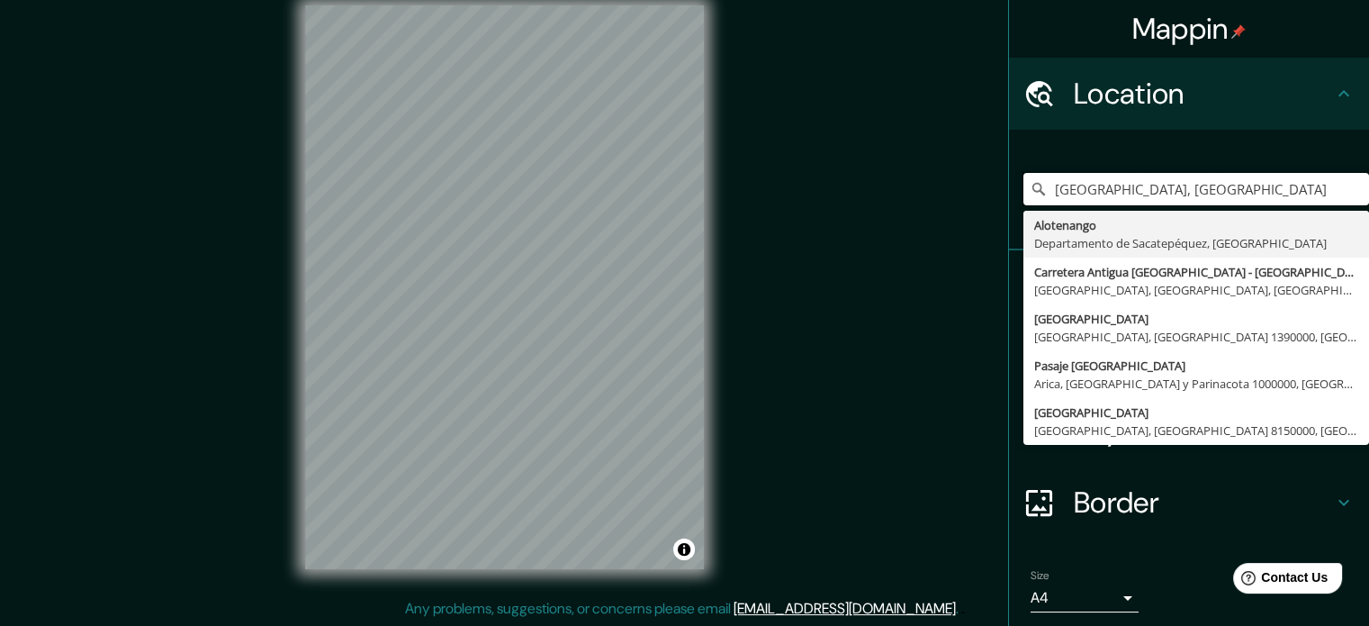
drag, startPoint x: 1195, startPoint y: 194, endPoint x: 947, endPoint y: 168, distance: 249.7
click at [947, 168] on div "Mappin Location altenango, Guatemala Alotenango Departamento de Sacatepéquez, G…" at bounding box center [684, 302] width 1369 height 650
type input "San [PERSON_NAME], [GEOGRAPHIC_DATA], [GEOGRAPHIC_DATA]"
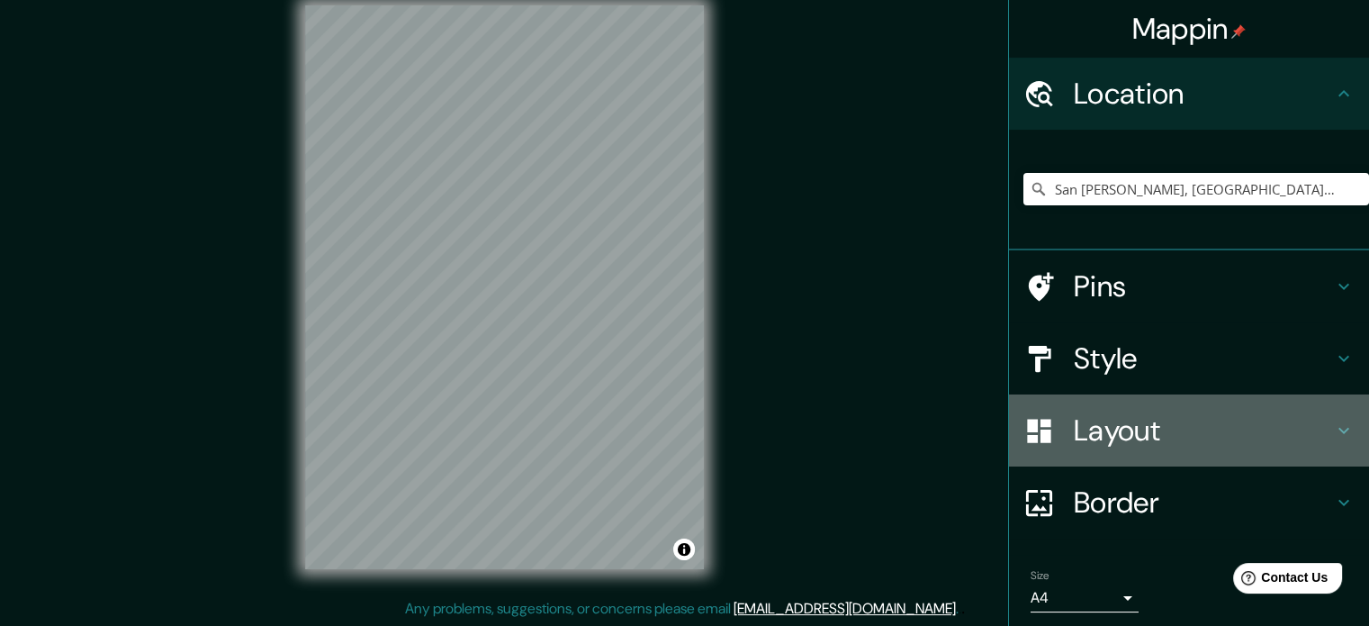
click at [1074, 436] on h4 "Layout" at bounding box center [1203, 430] width 259 height 36
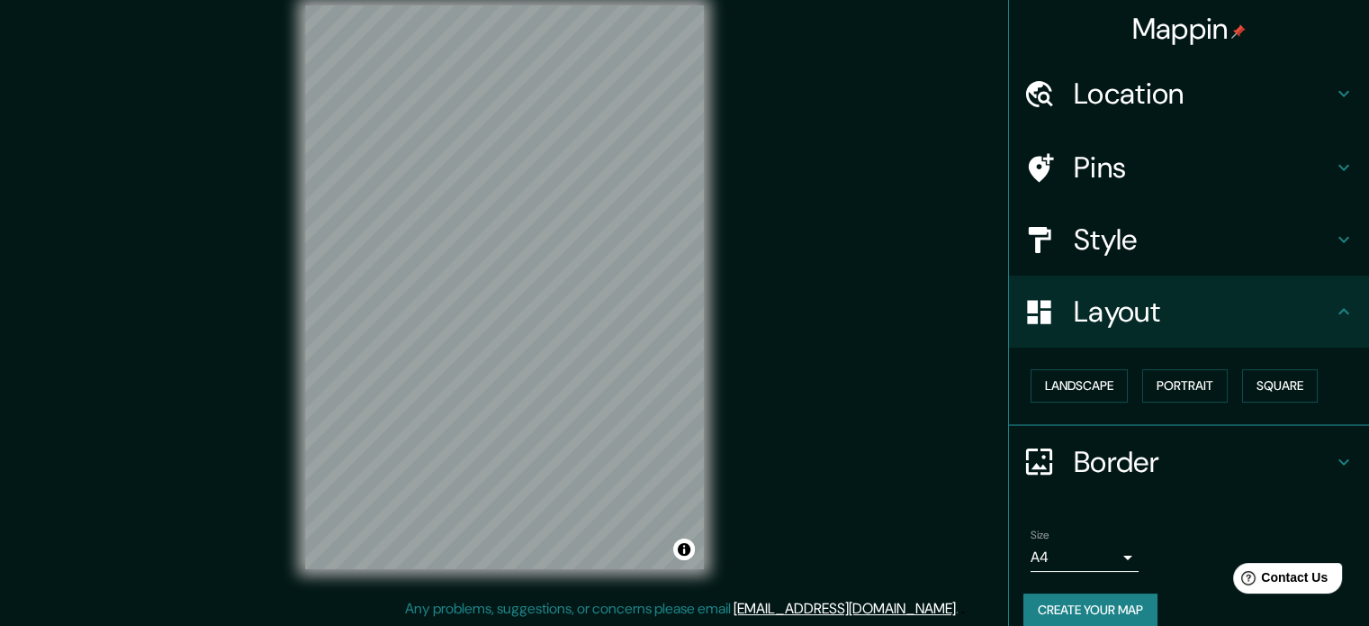
click at [1074, 230] on h4 "Style" at bounding box center [1203, 239] width 259 height 36
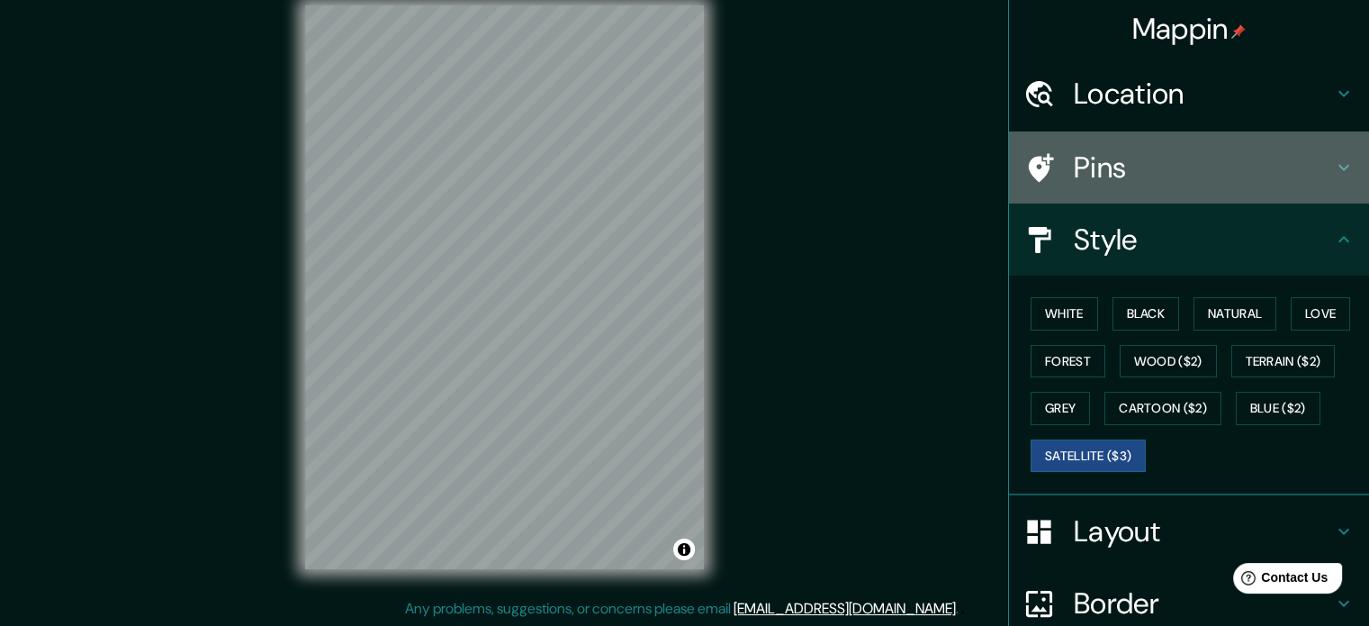
click at [1074, 162] on h4 "Pins" at bounding box center [1203, 167] width 259 height 36
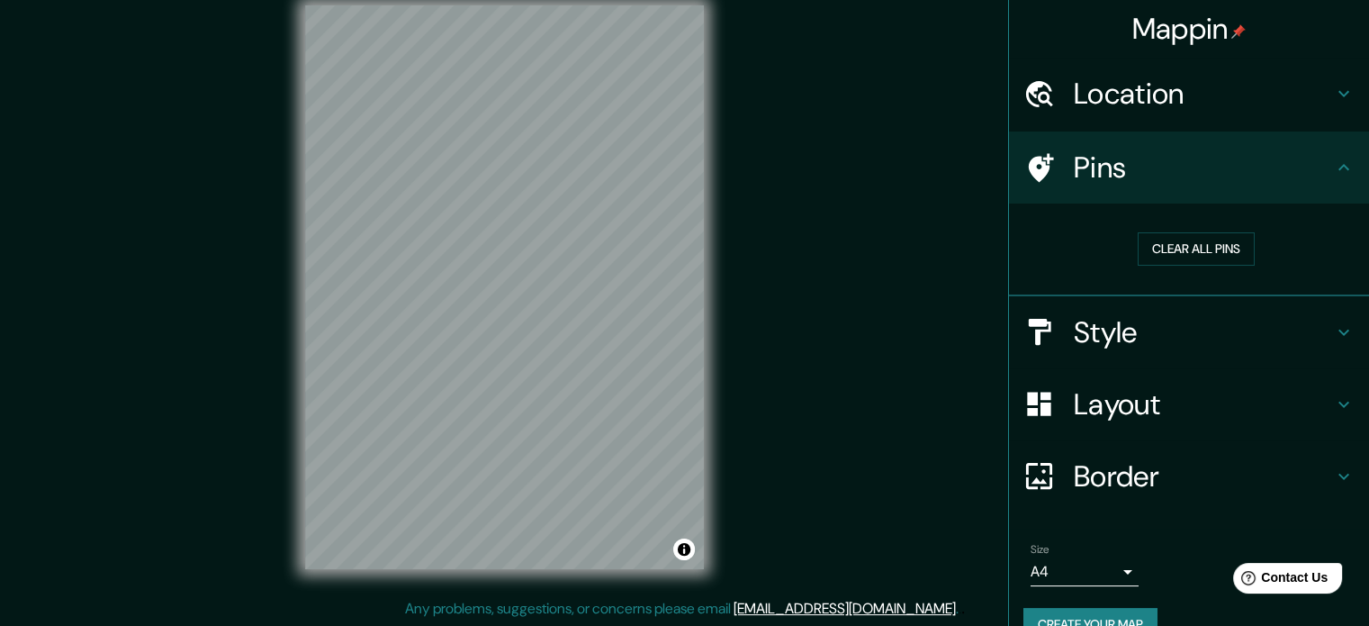
click at [1074, 172] on h4 "Pins" at bounding box center [1203, 167] width 259 height 36
click at [1074, 329] on h4 "Style" at bounding box center [1203, 332] width 259 height 36
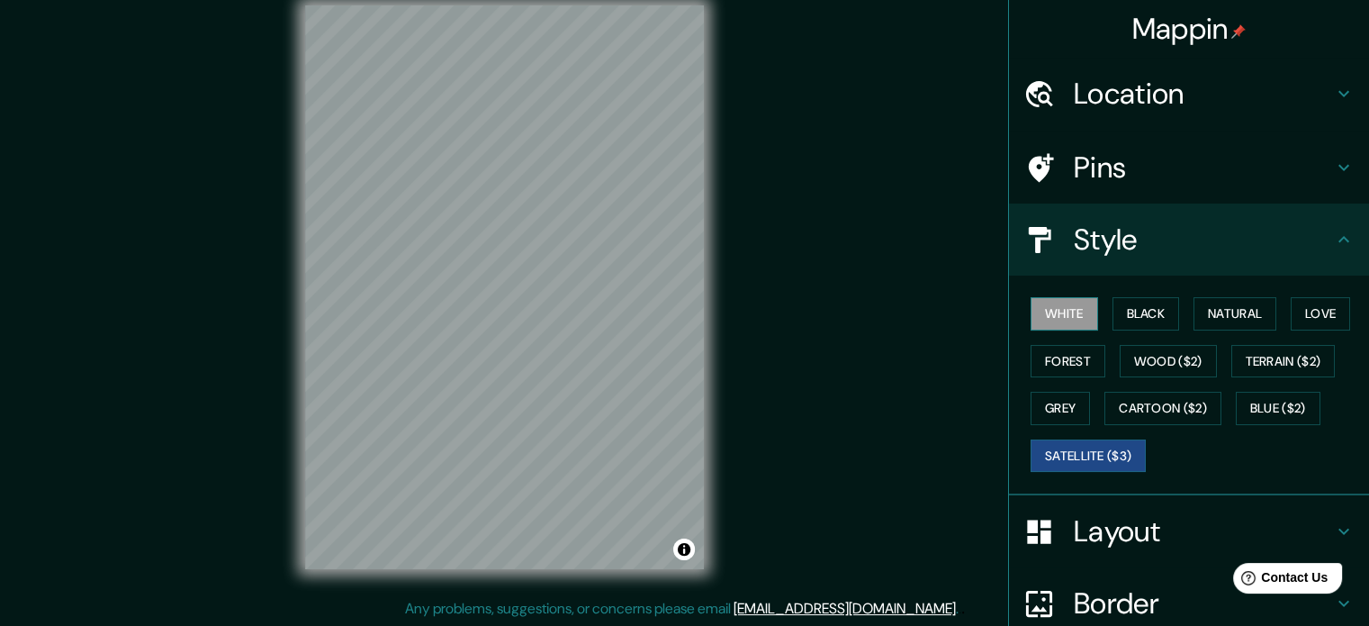
click at [1050, 324] on button "White" at bounding box center [1065, 313] width 68 height 33
click at [1082, 457] on button "Satellite ($3)" at bounding box center [1088, 455] width 115 height 33
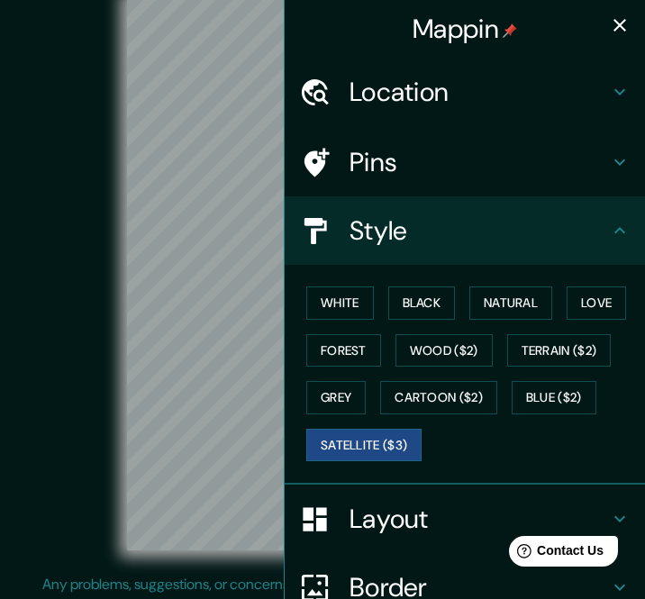
click at [609, 27] on icon "button" at bounding box center [620, 25] width 22 height 22
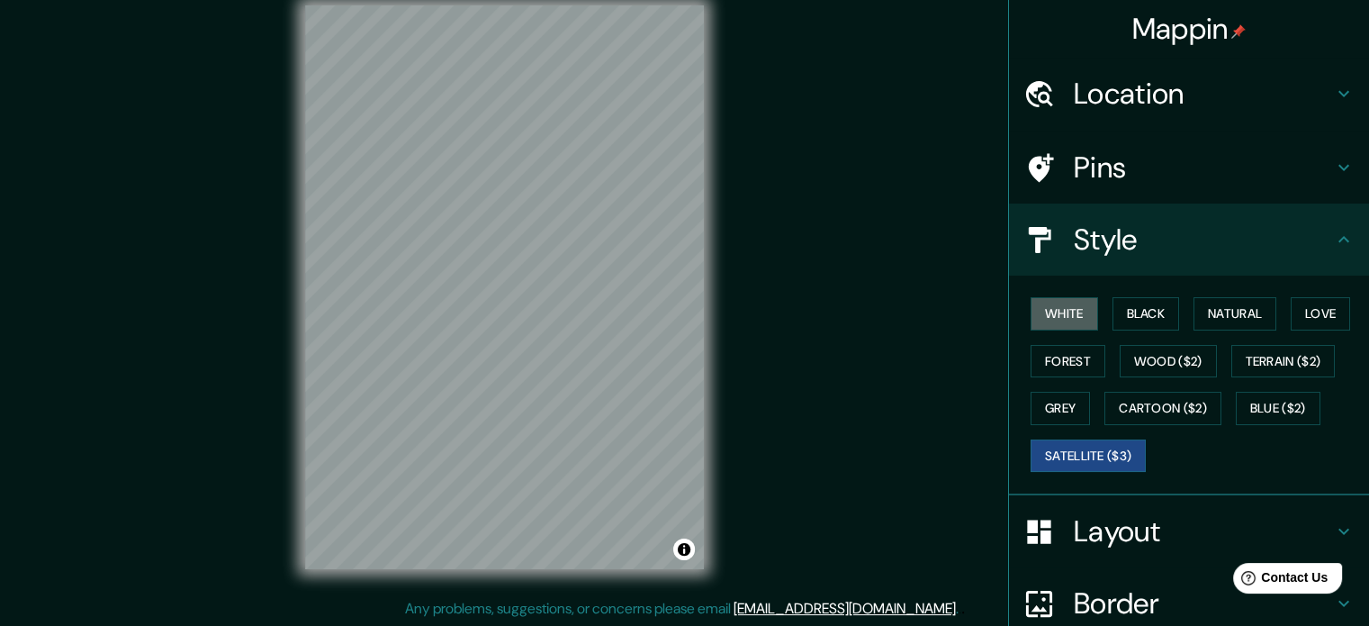
drag, startPoint x: 1023, startPoint y: 302, endPoint x: 853, endPoint y: 301, distance: 169.2
click at [1031, 302] on button "White" at bounding box center [1065, 313] width 68 height 33
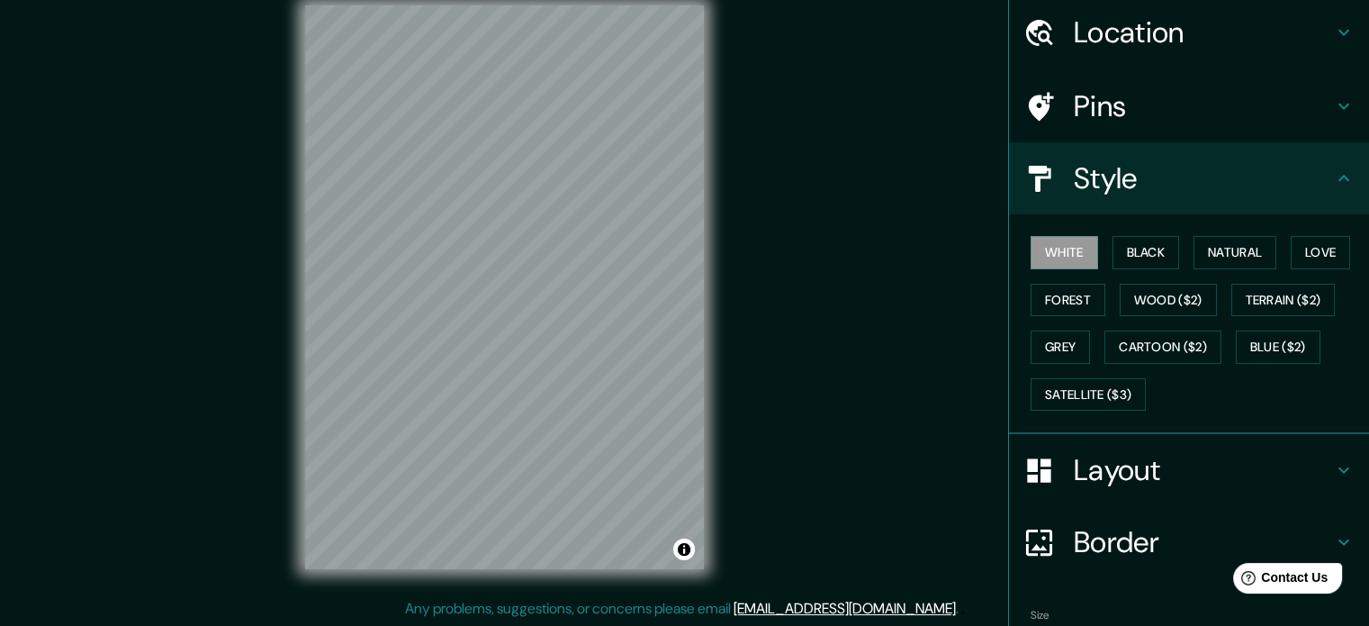
scroll to position [160, 0]
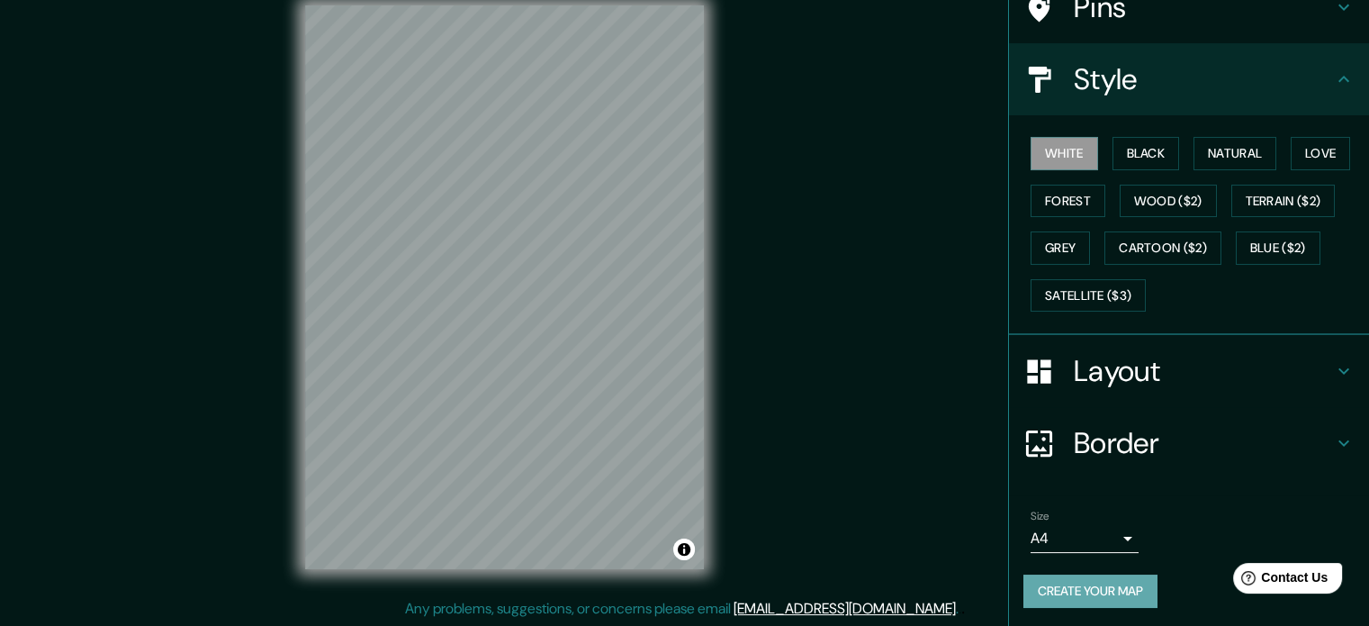
click at [1079, 587] on button "Create your map" at bounding box center [1091, 590] width 134 height 33
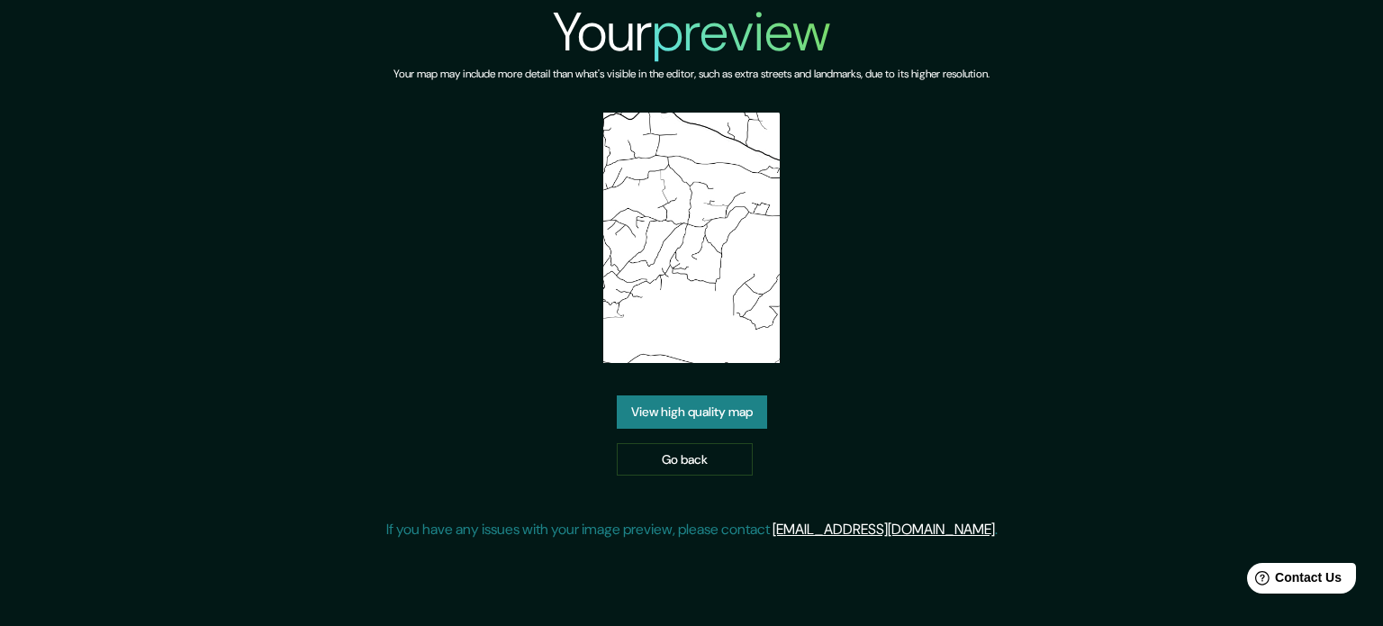
click at [655, 408] on link "View high quality map" at bounding box center [692, 411] width 150 height 33
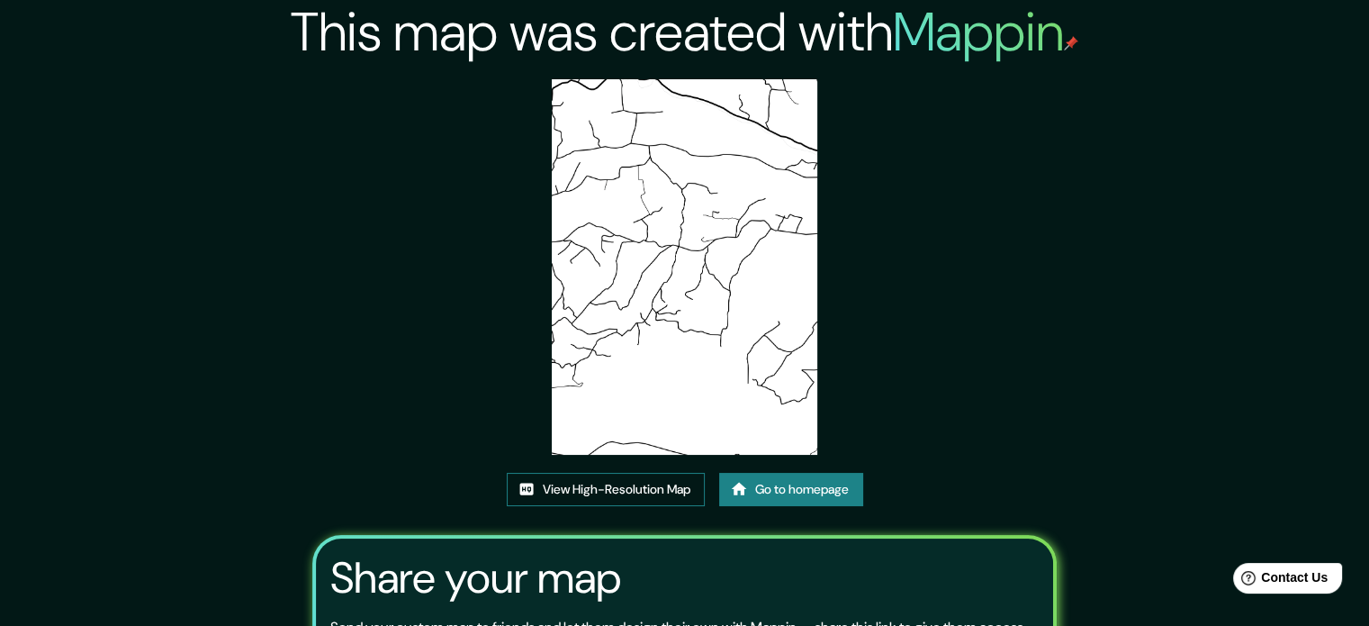
click at [609, 493] on link "View High-Resolution Map" at bounding box center [606, 489] width 198 height 33
